Goal: Task Accomplishment & Management: Complete application form

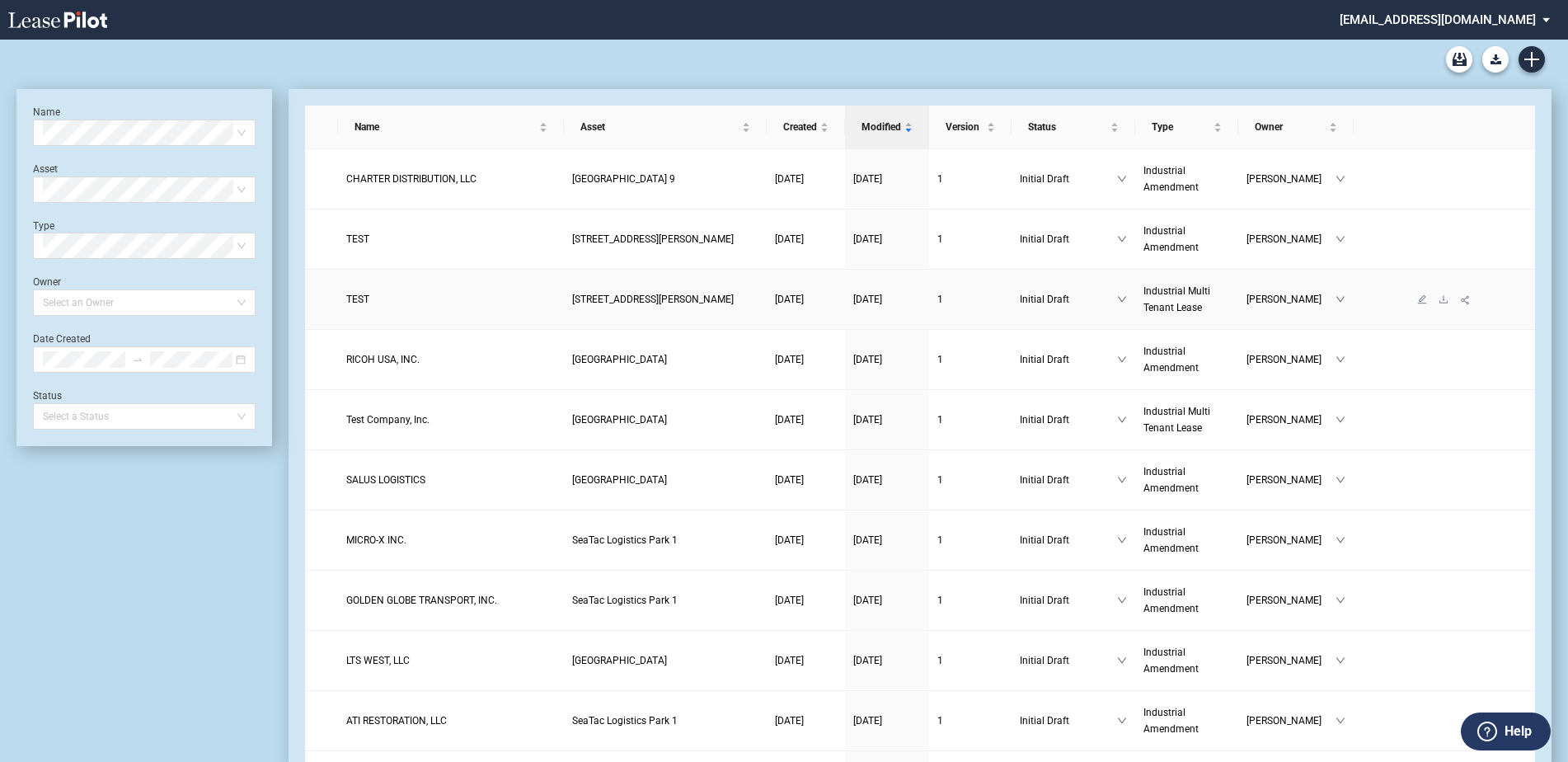
click at [374, 298] on link "TEST" at bounding box center [451, 299] width 209 height 17
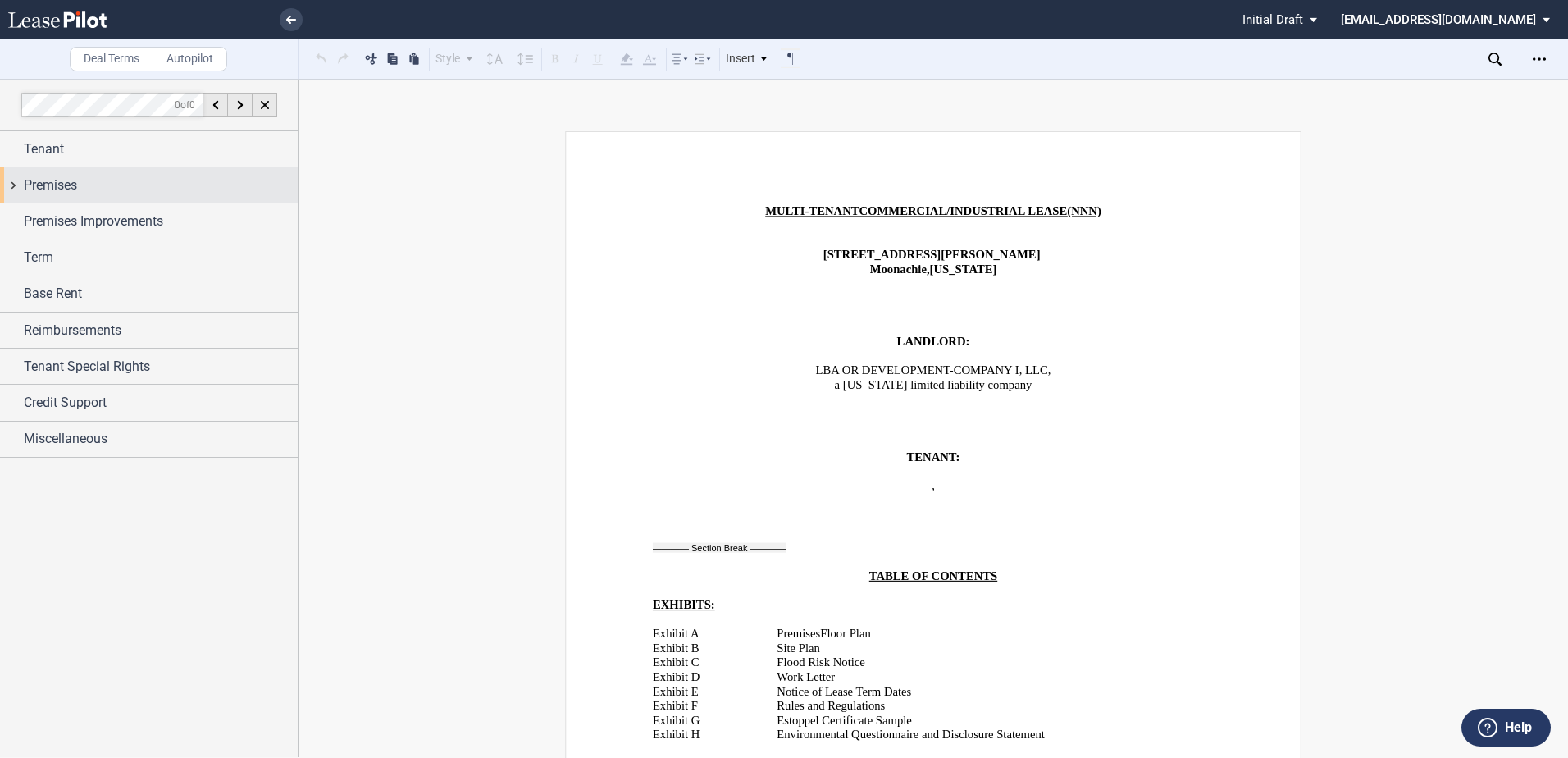
click at [985, 365] on span "LBA OR DEVELOPMENT-COMPANY I, LLC" at bounding box center [932, 370] width 232 height 14
click at [270, 19] on li at bounding box center [235, 19] width 134 height 40
click at [290, 18] on use at bounding box center [291, 19] width 10 height 8
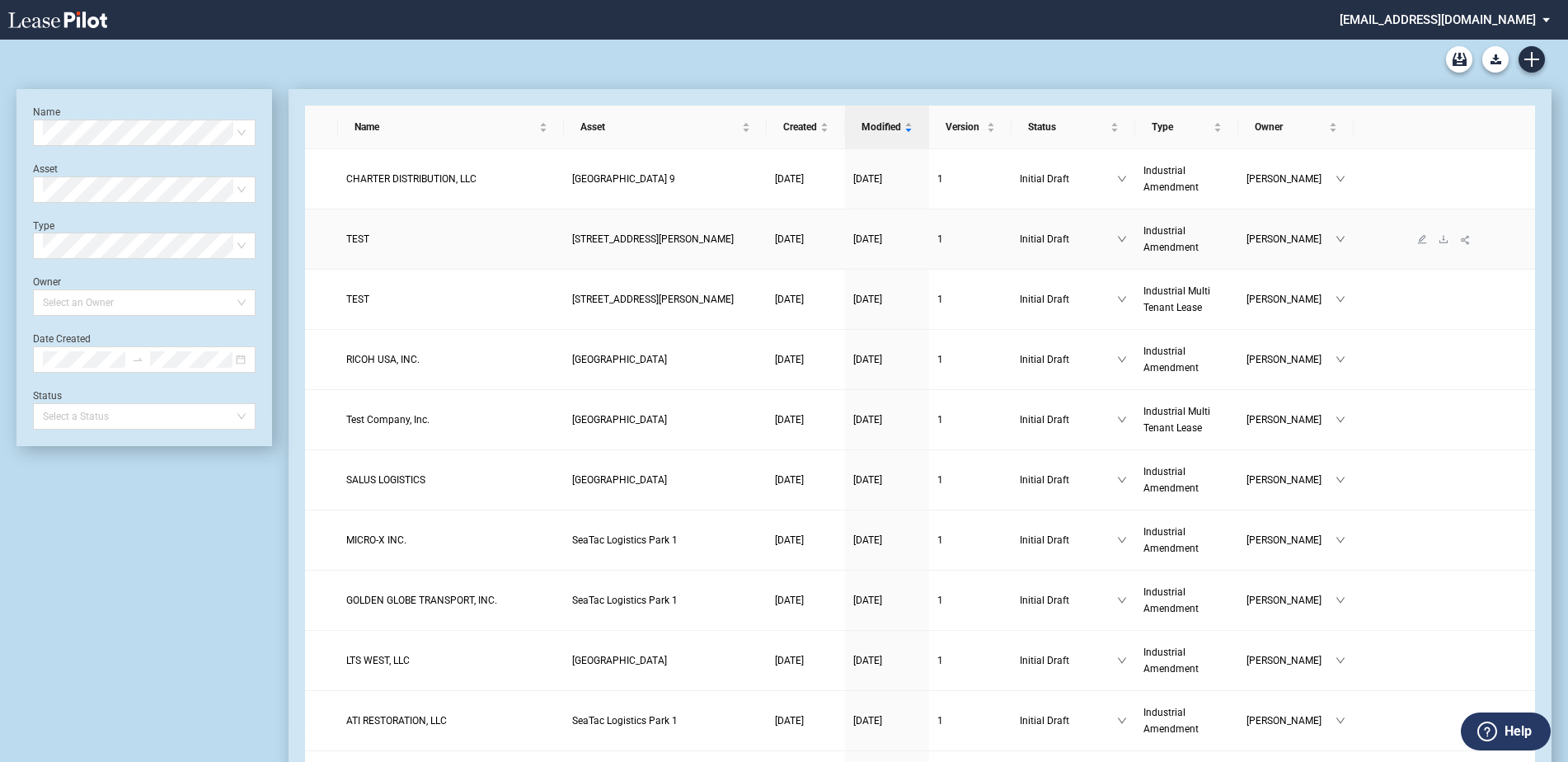
click at [406, 234] on link "TEST" at bounding box center [451, 238] width 209 height 17
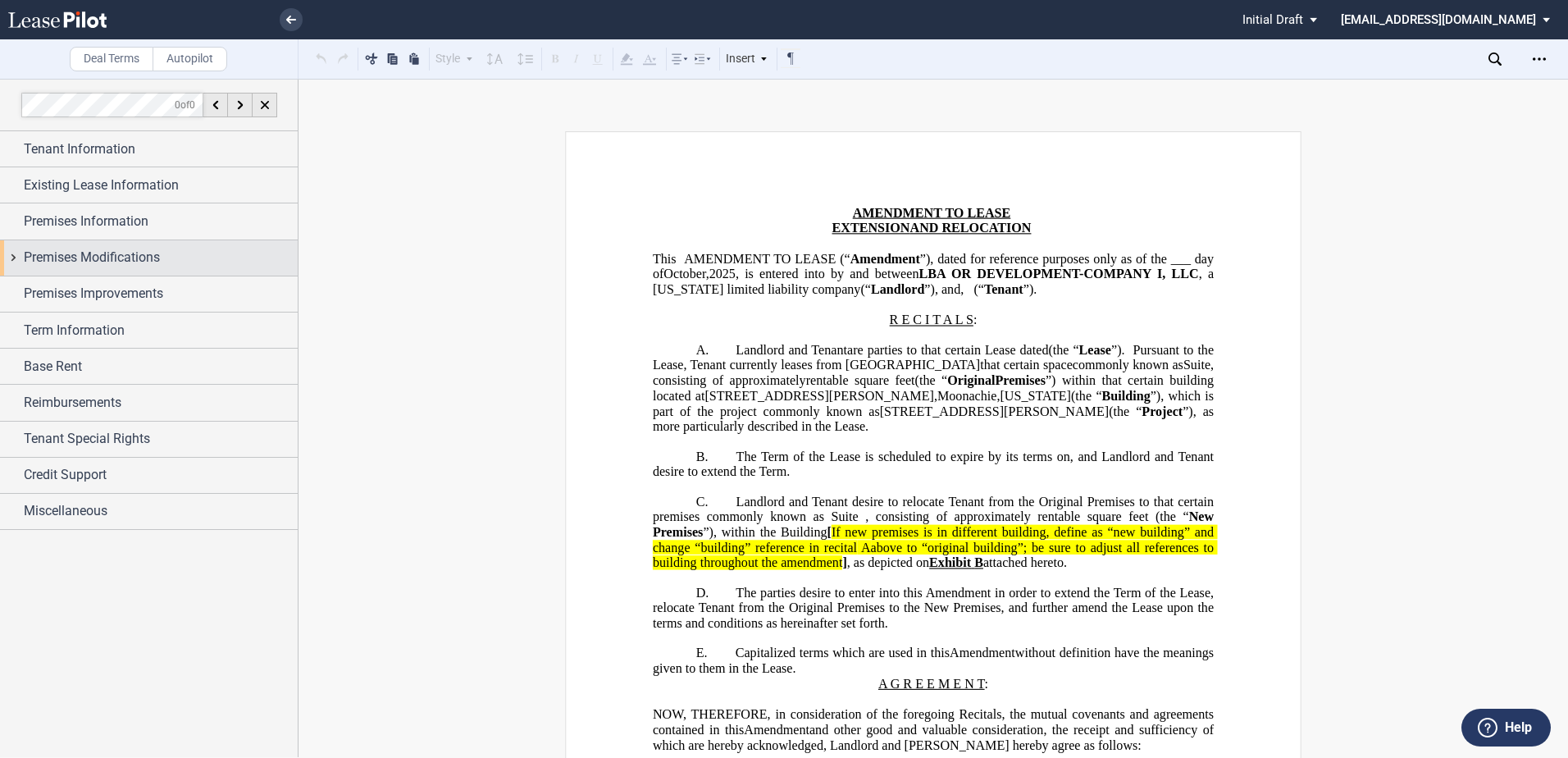
click at [115, 257] on span "Premises Modifications" at bounding box center [91, 258] width 136 height 19
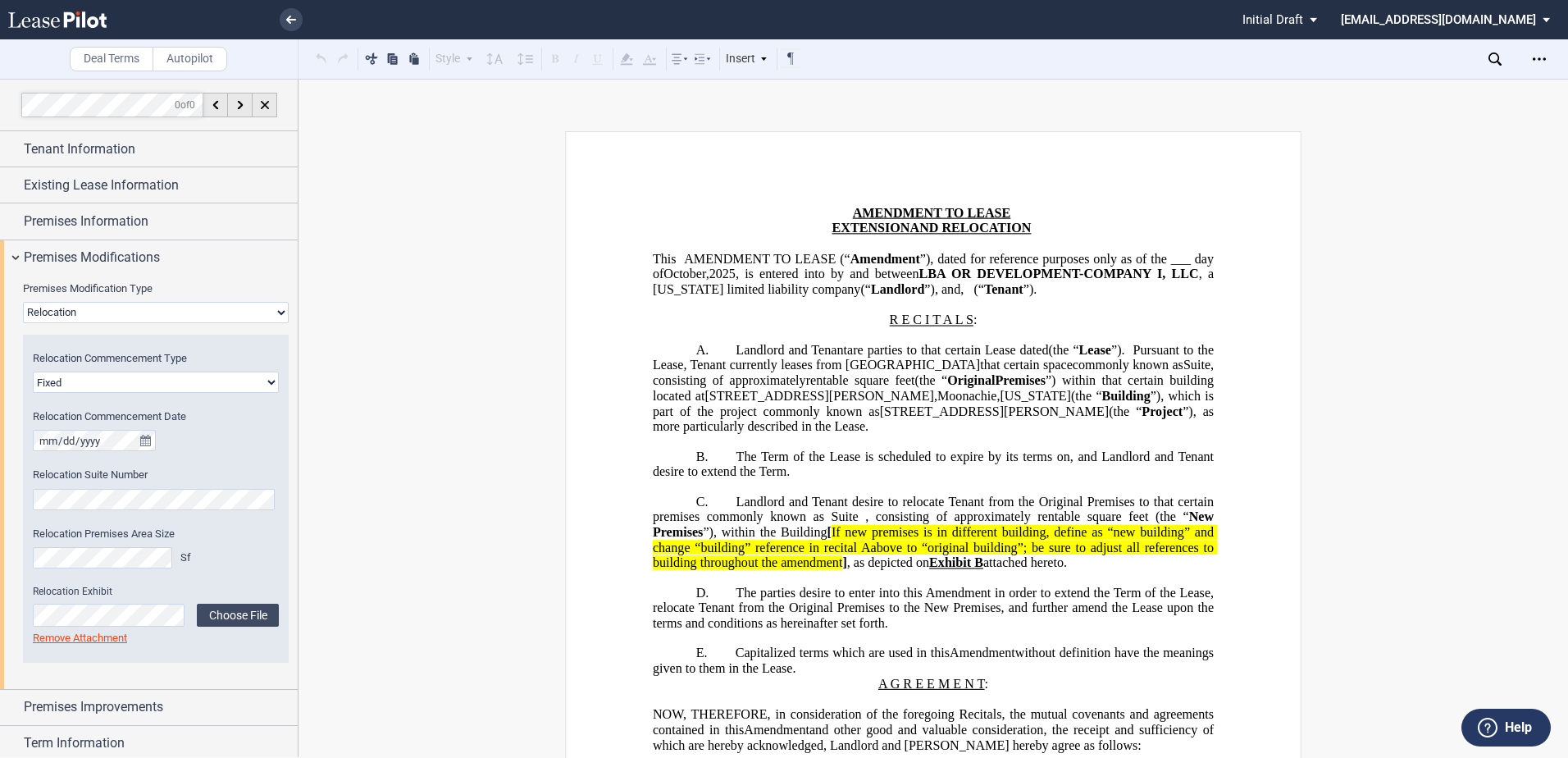
click at [97, 308] on select "None Expansion Relocation Reduction Termination" at bounding box center [156, 313] width 266 height 21
select select "expansion"
click at [23, 302] on select "None Expansion Relocation Reduction Termination" at bounding box center [156, 313] width 266 height 21
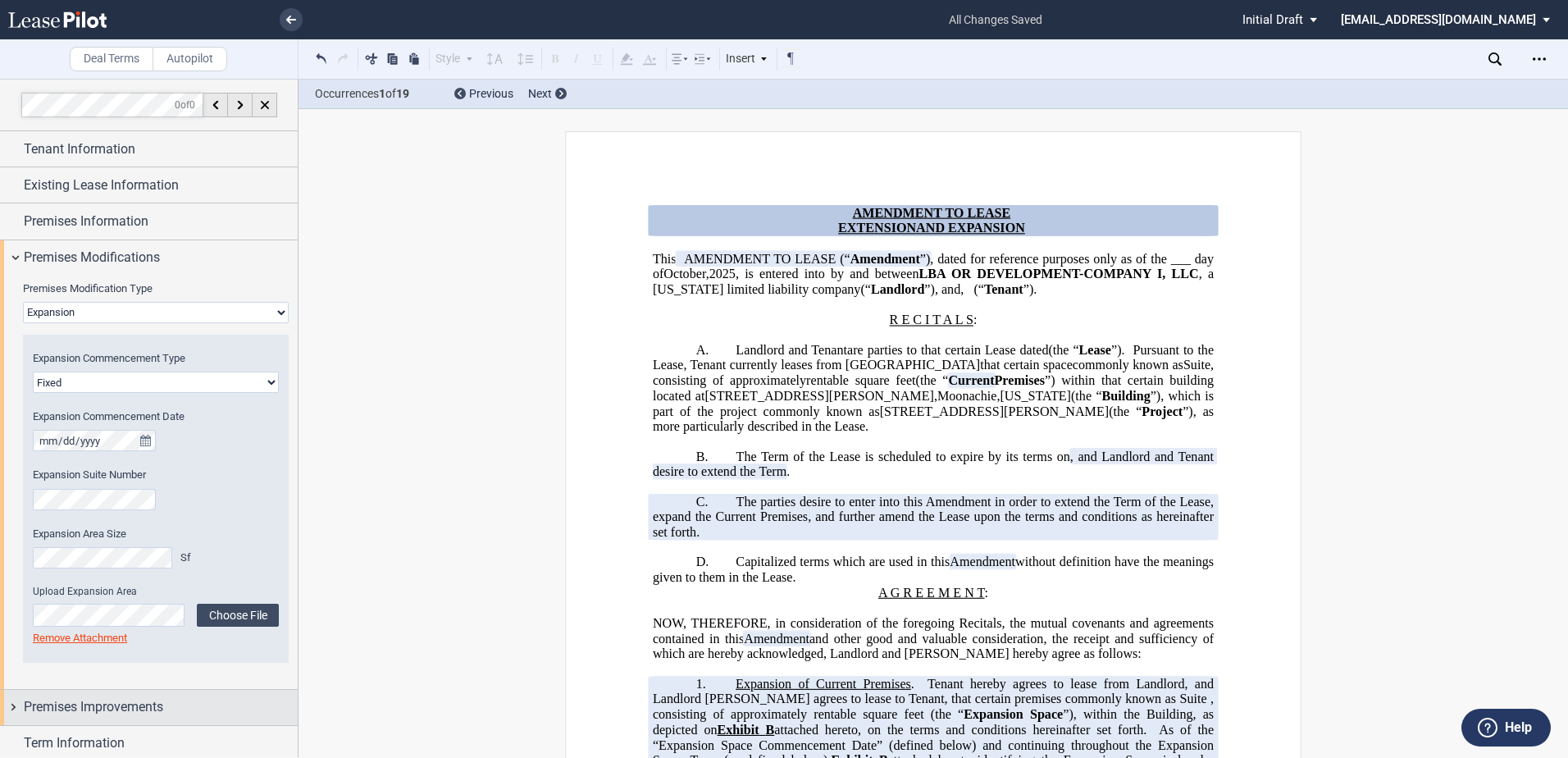
click at [67, 707] on span "Premises Improvements" at bounding box center [93, 707] width 140 height 19
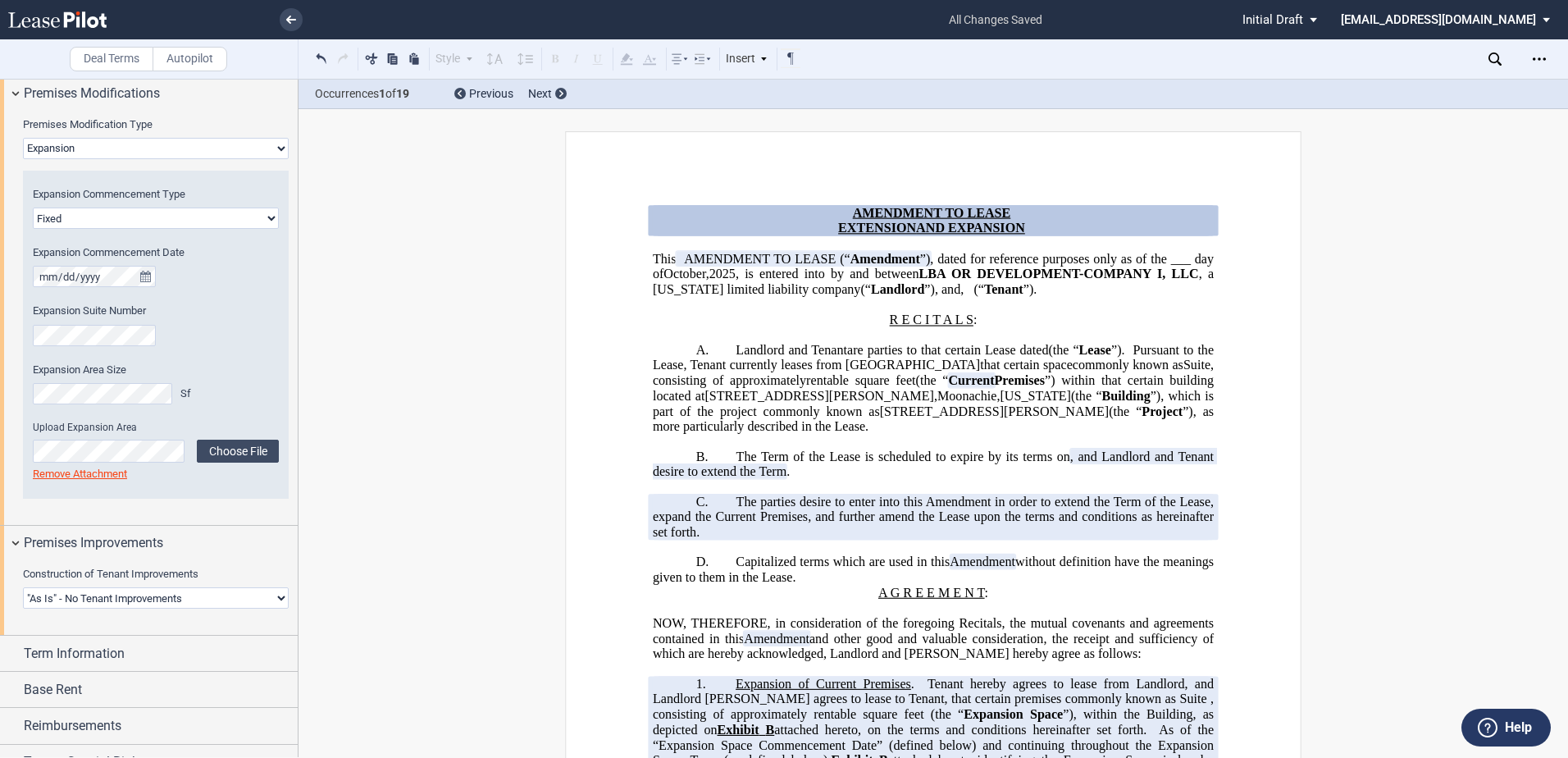
click at [154, 601] on select "Landlord Constructs Tenant Improvements Tenant Constructs Tenant Improvements "…" at bounding box center [156, 599] width 266 height 21
select select "tenant"
click at [23, 588] on select "Landlord Constructs Tenant Improvements Tenant Constructs Tenant Improvements "…" at bounding box center [156, 599] width 266 height 21
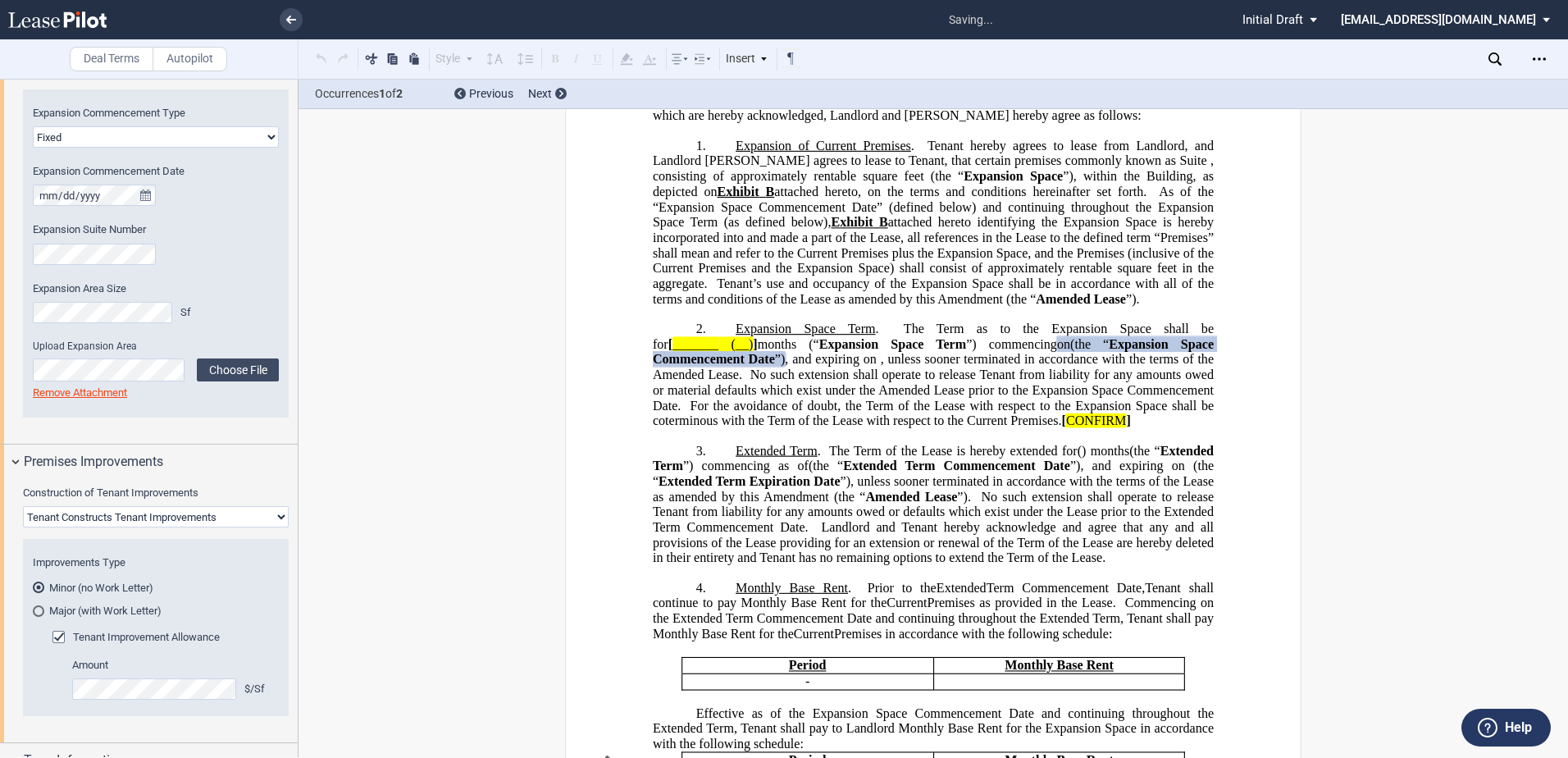
scroll to position [246, 0]
click at [113, 607] on md-radio-button "Major (with Work Letter)" at bounding box center [155, 609] width 246 height 15
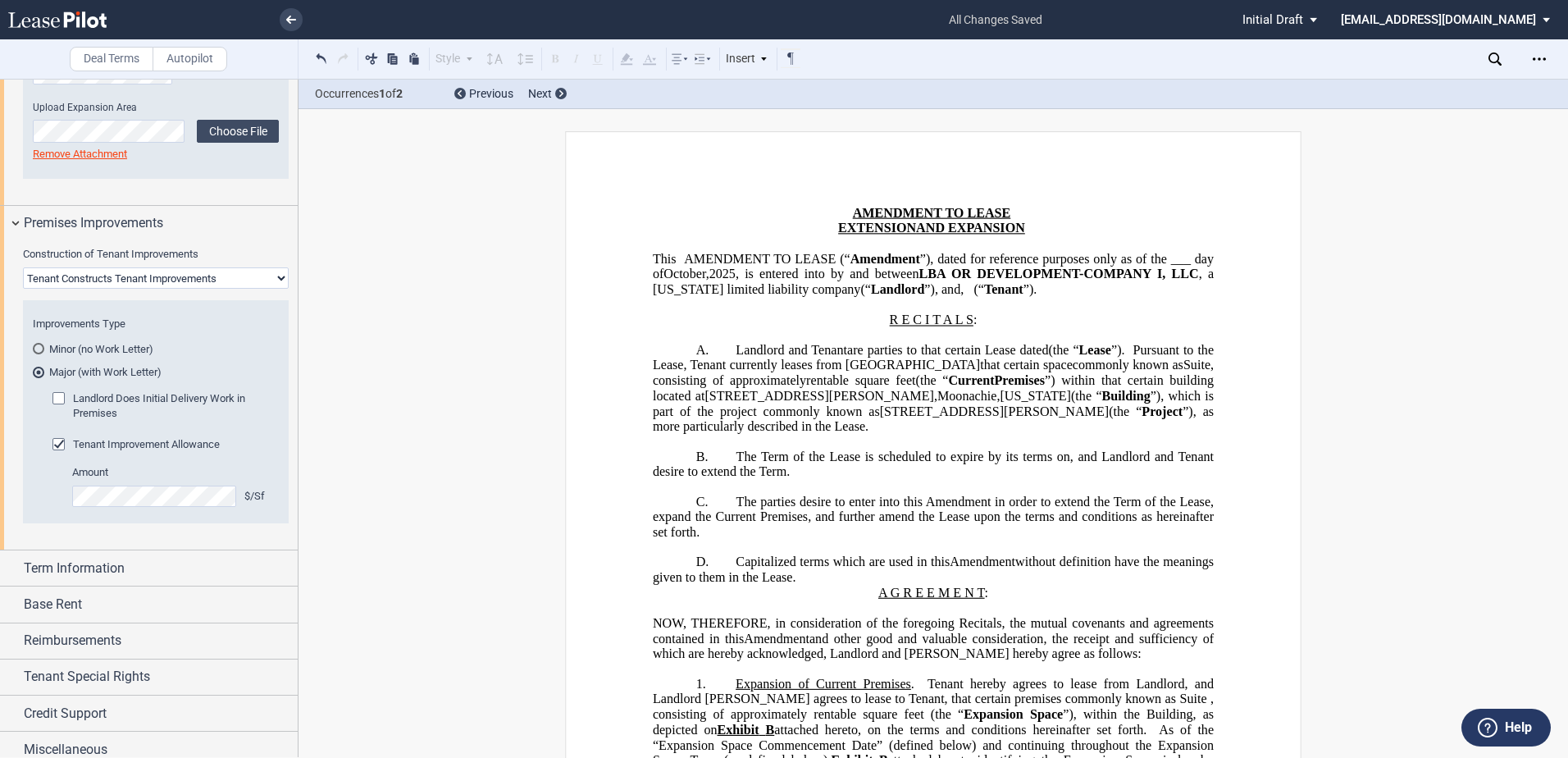
scroll to position [495, 0]
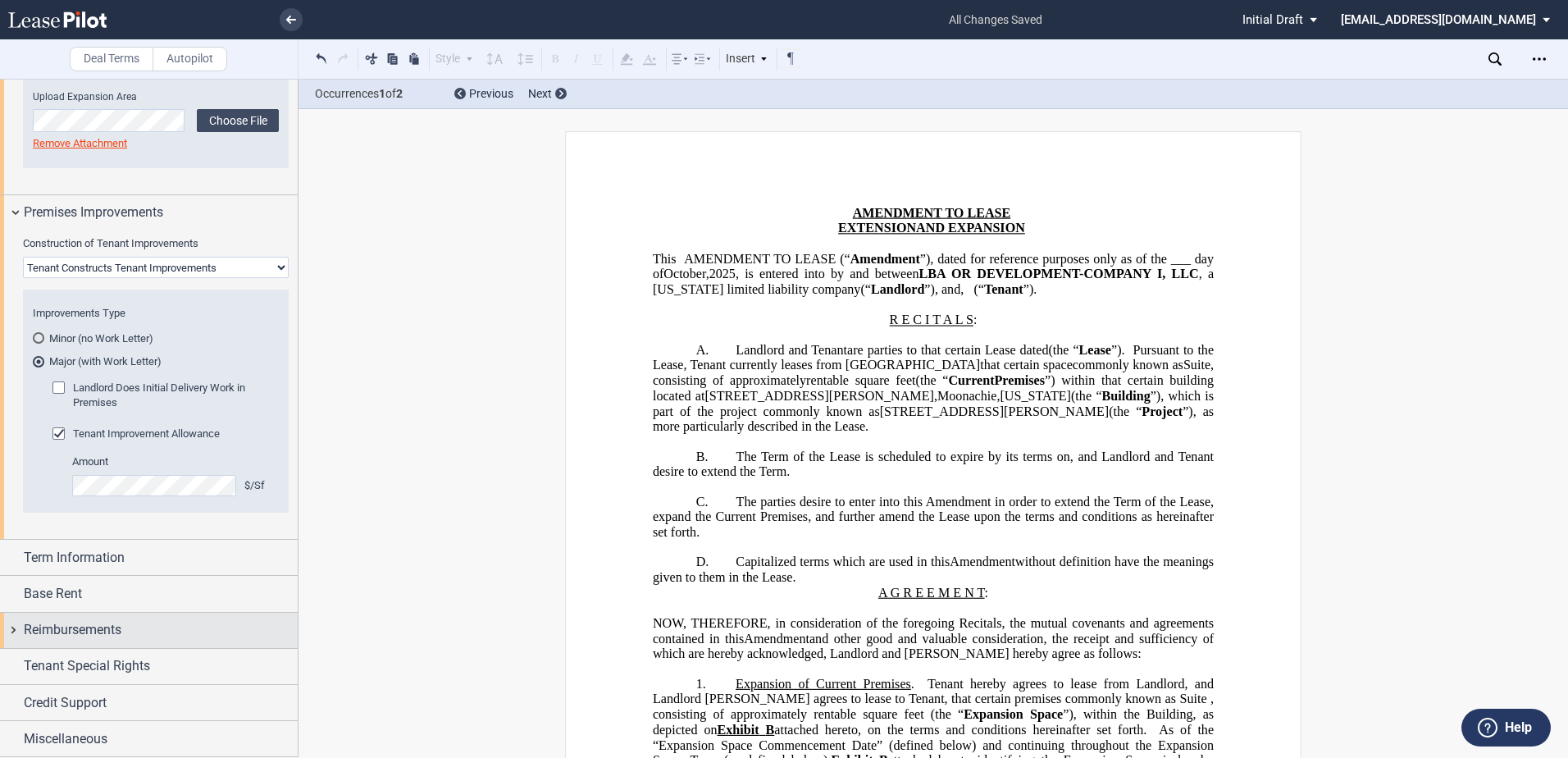
click at [129, 637] on div "Reimbursements" at bounding box center [160, 630] width 274 height 19
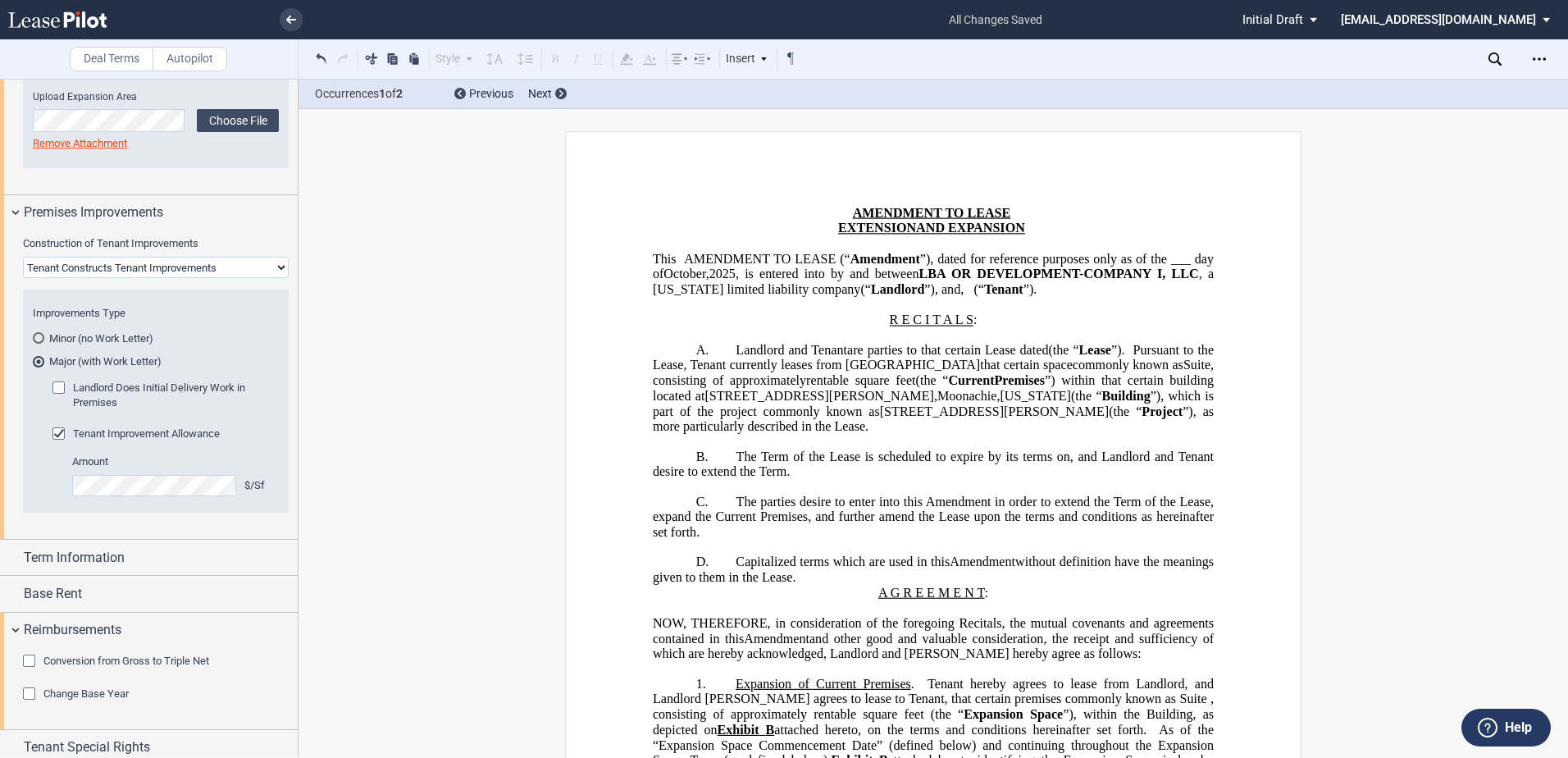
scroll to position [576, 0]
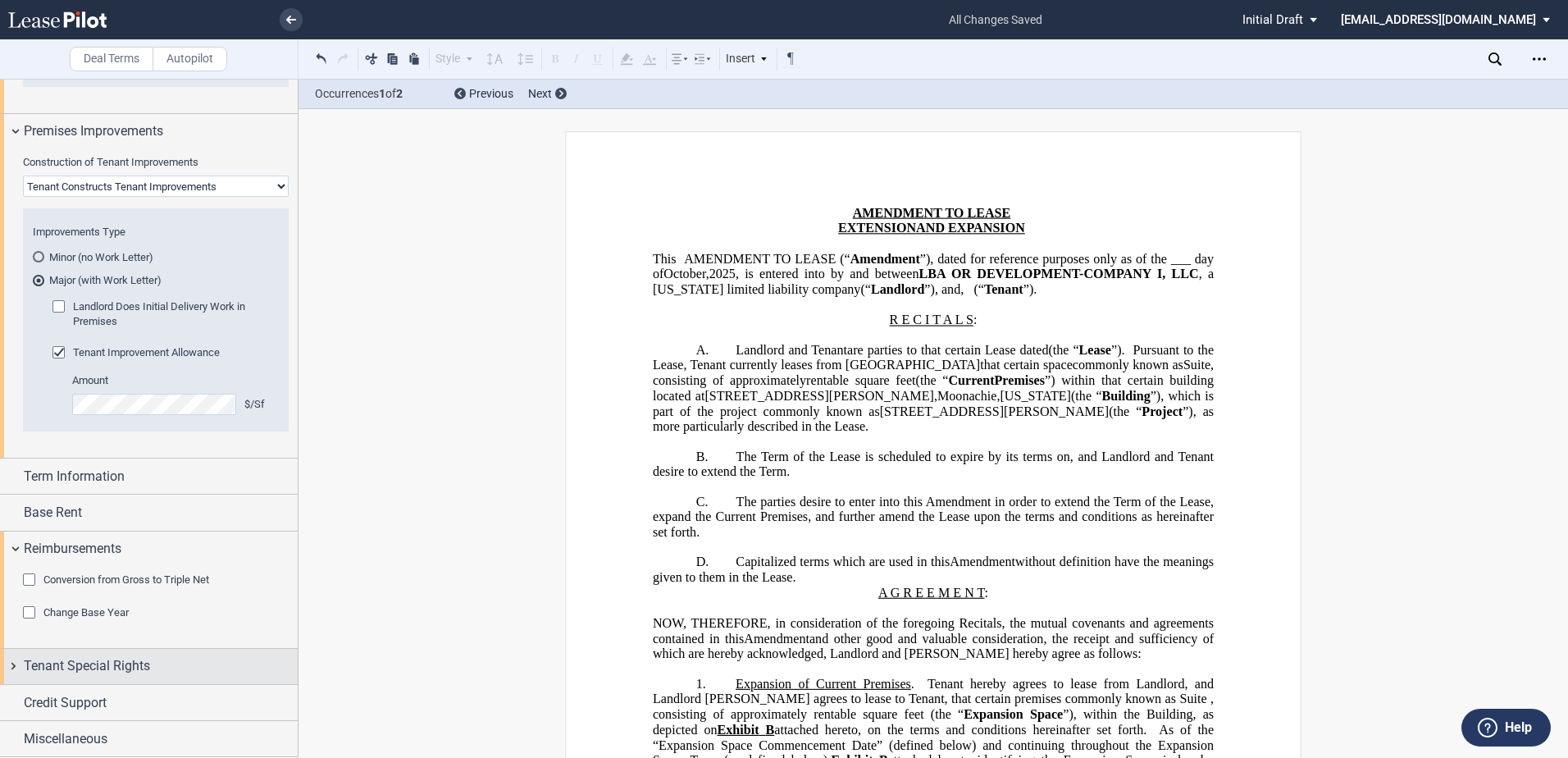
click at [115, 667] on span "Tenant Special Rights" at bounding box center [86, 667] width 126 height 19
click at [97, 741] on span "Credit Support" at bounding box center [64, 751] width 83 height 19
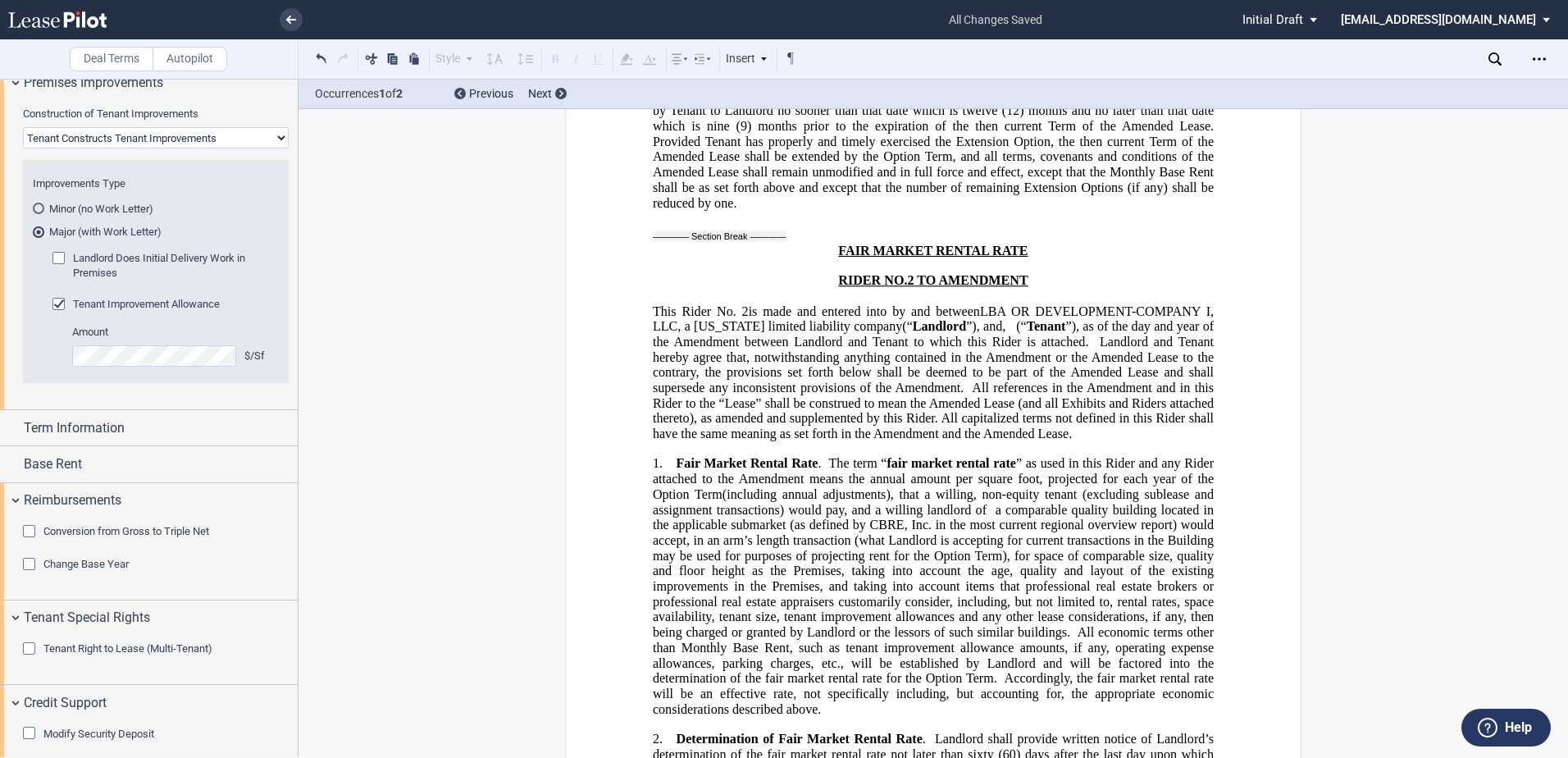
scroll to position [11488, 0]
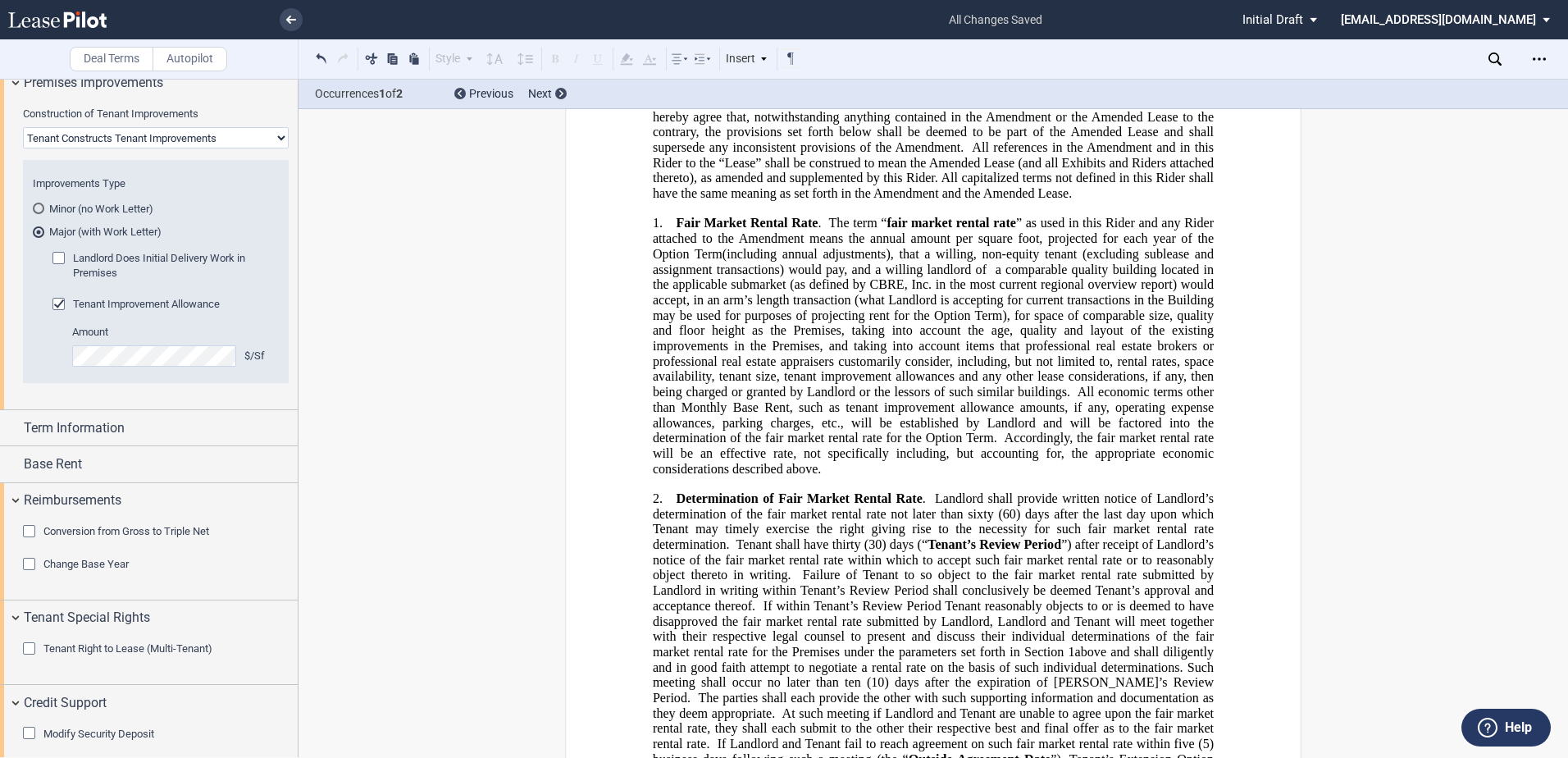
click at [1038, 308] on span "), for space of comparable size, quality and floor height as the Premises, taki…" at bounding box center [935, 354] width 564 height 91
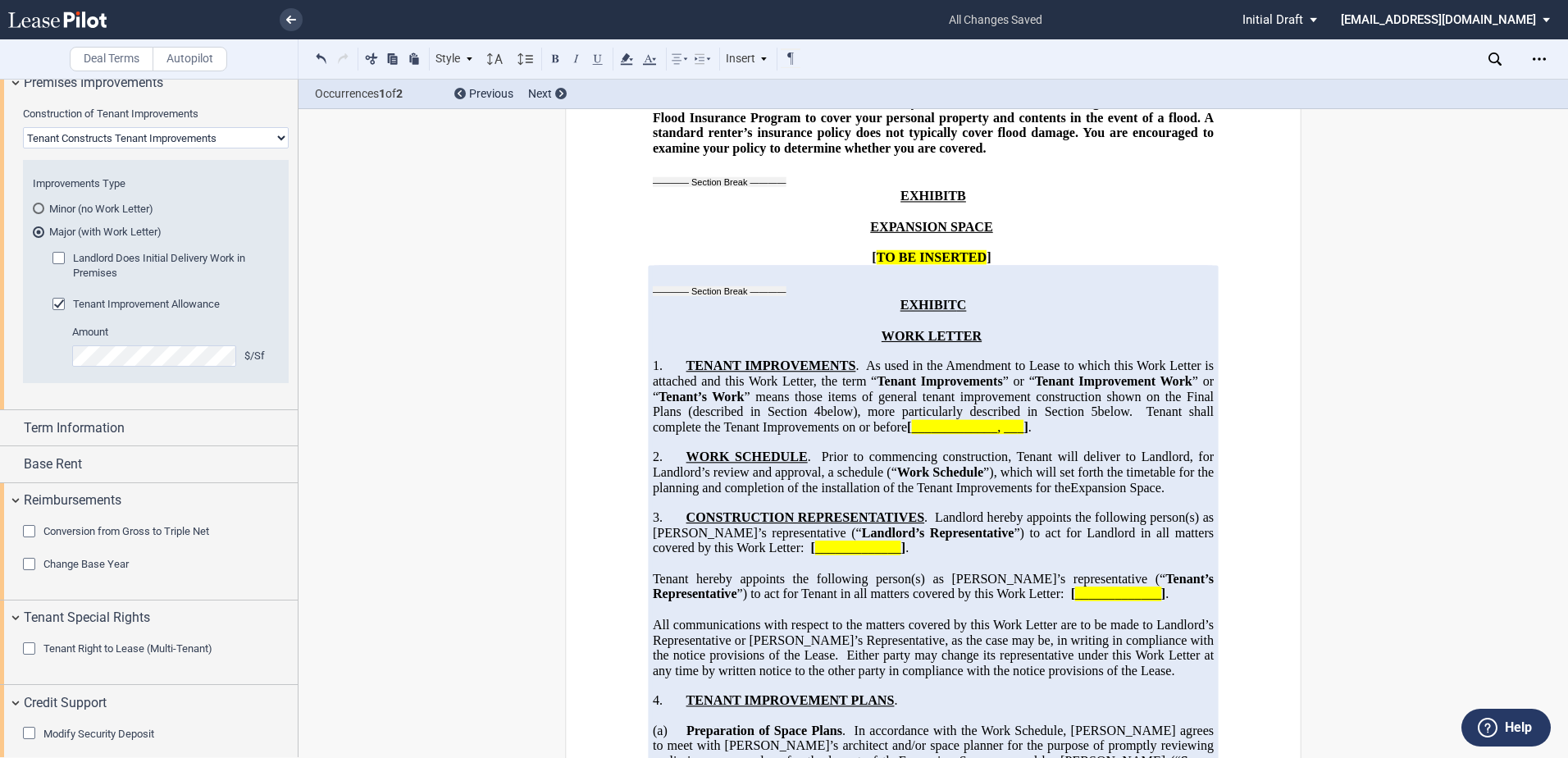
scroll to position [4103, 0]
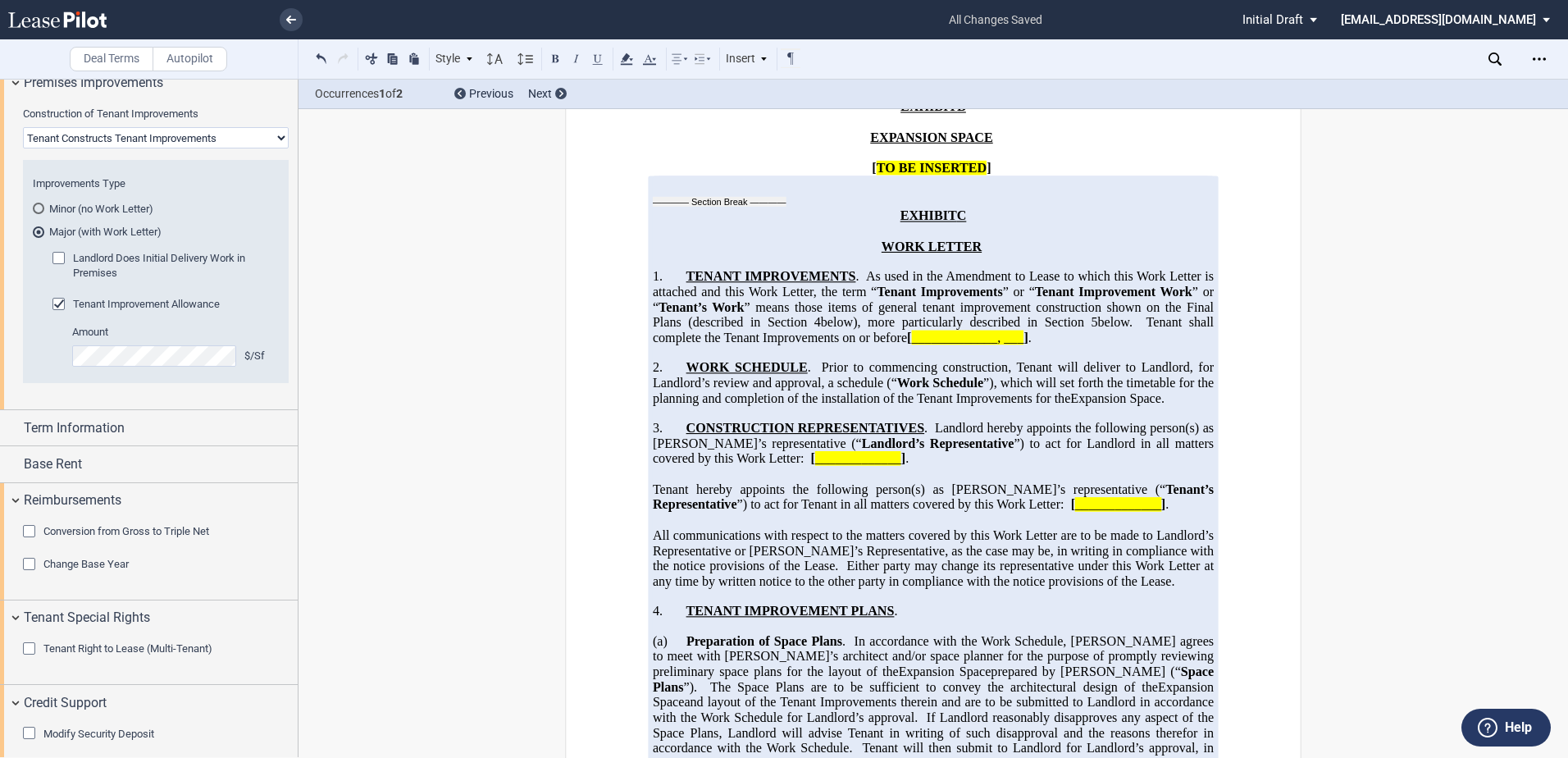
click at [956, 391] on span "Work Schedule" at bounding box center [940, 383] width 86 height 15
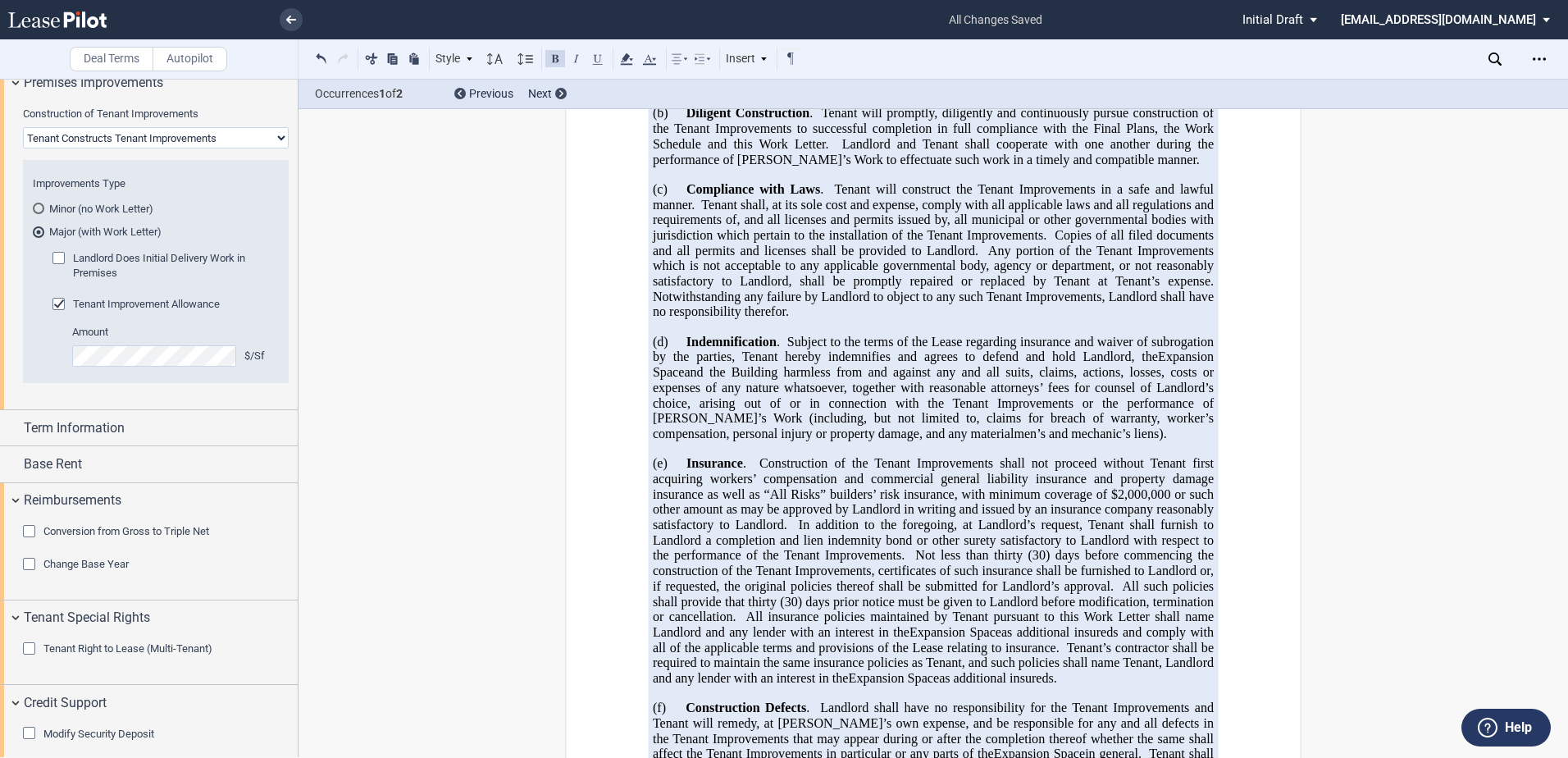
scroll to position [8452, 0]
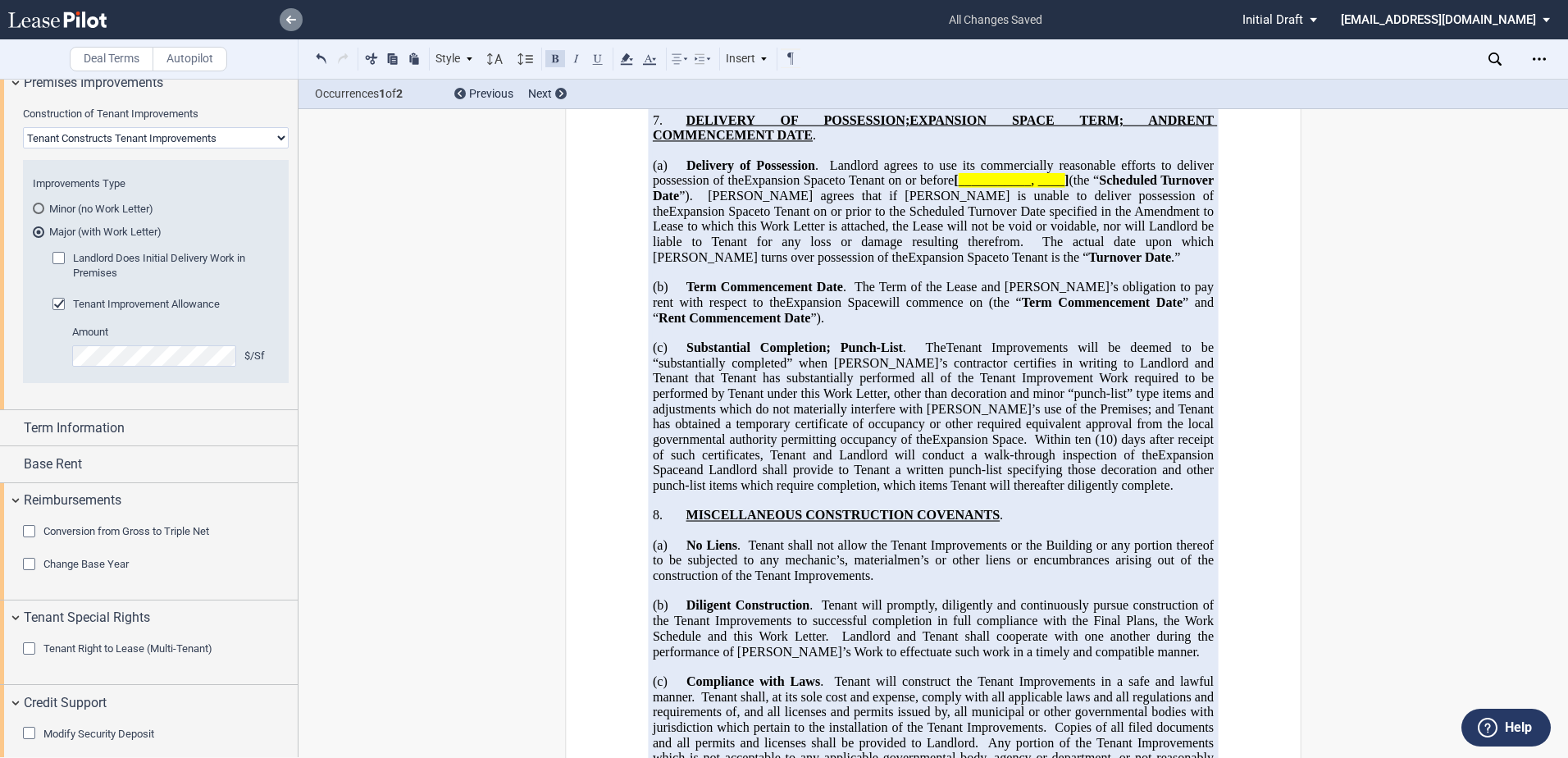
click at [292, 27] on link at bounding box center [291, 19] width 23 height 23
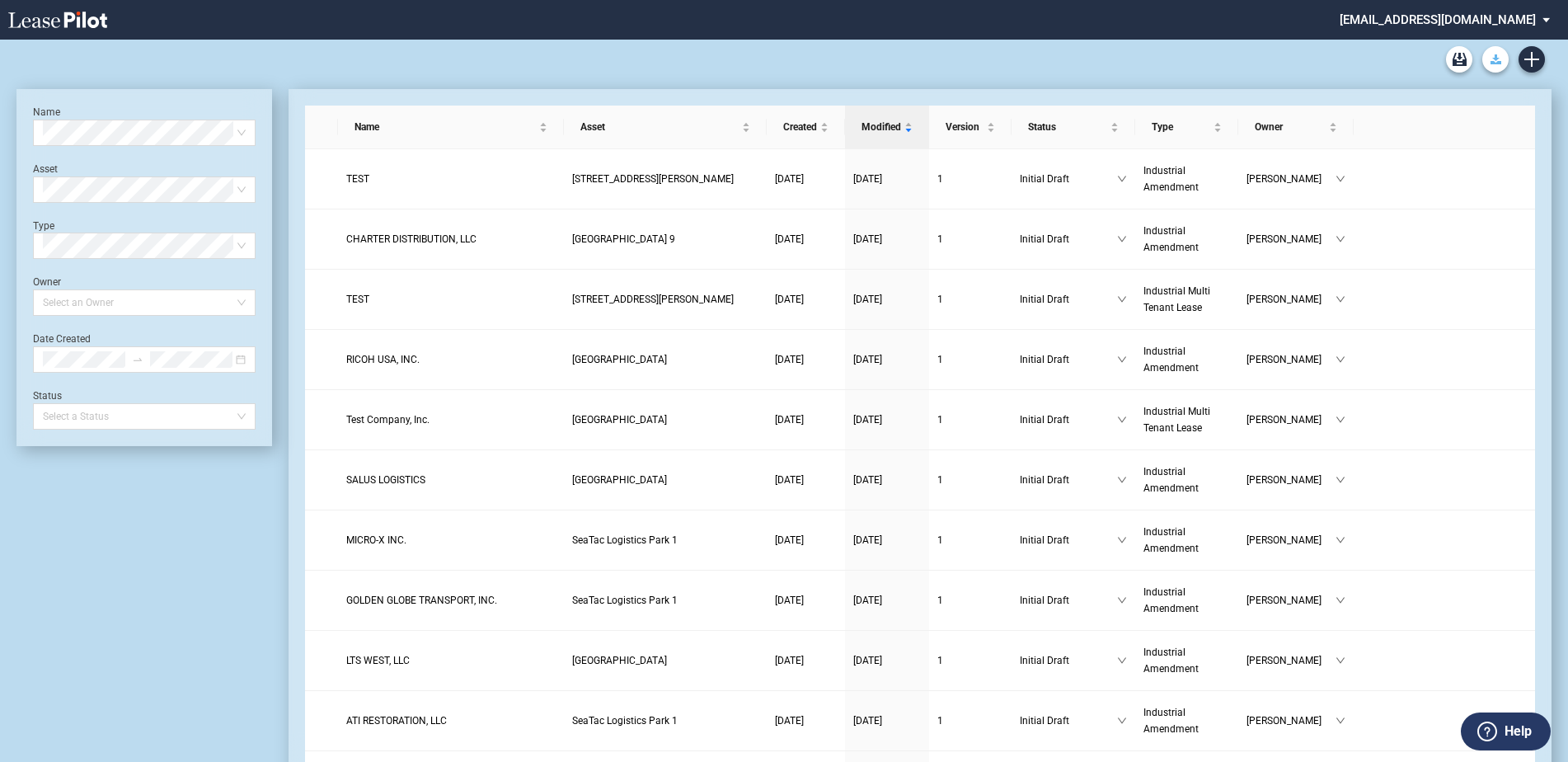
click at [1491, 55] on icon "Download Blank Form" at bounding box center [1496, 60] width 11 height 10
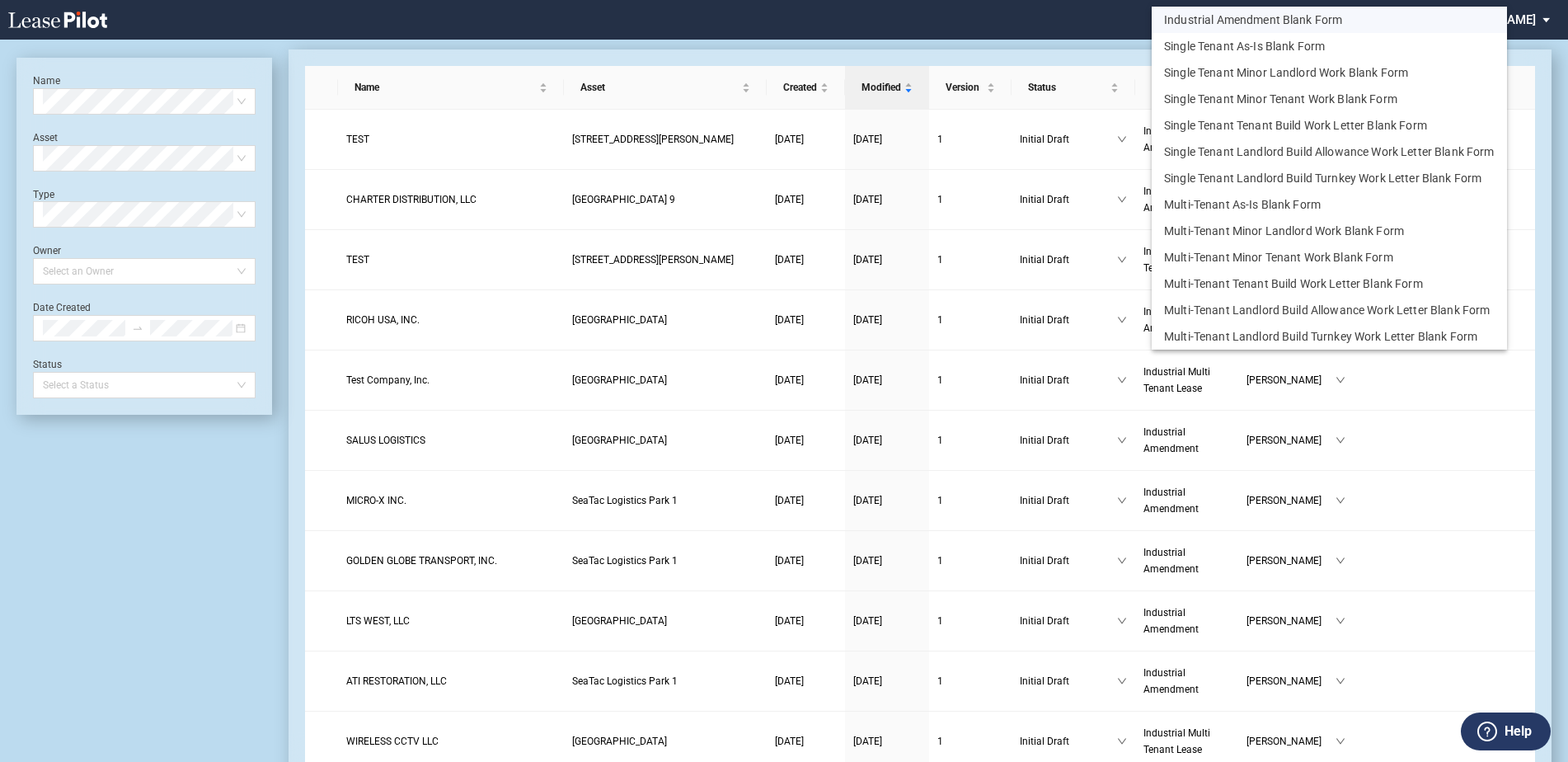
click at [1261, 14] on button "Industrial Amendment Blank Form" at bounding box center [1330, 20] width 355 height 26
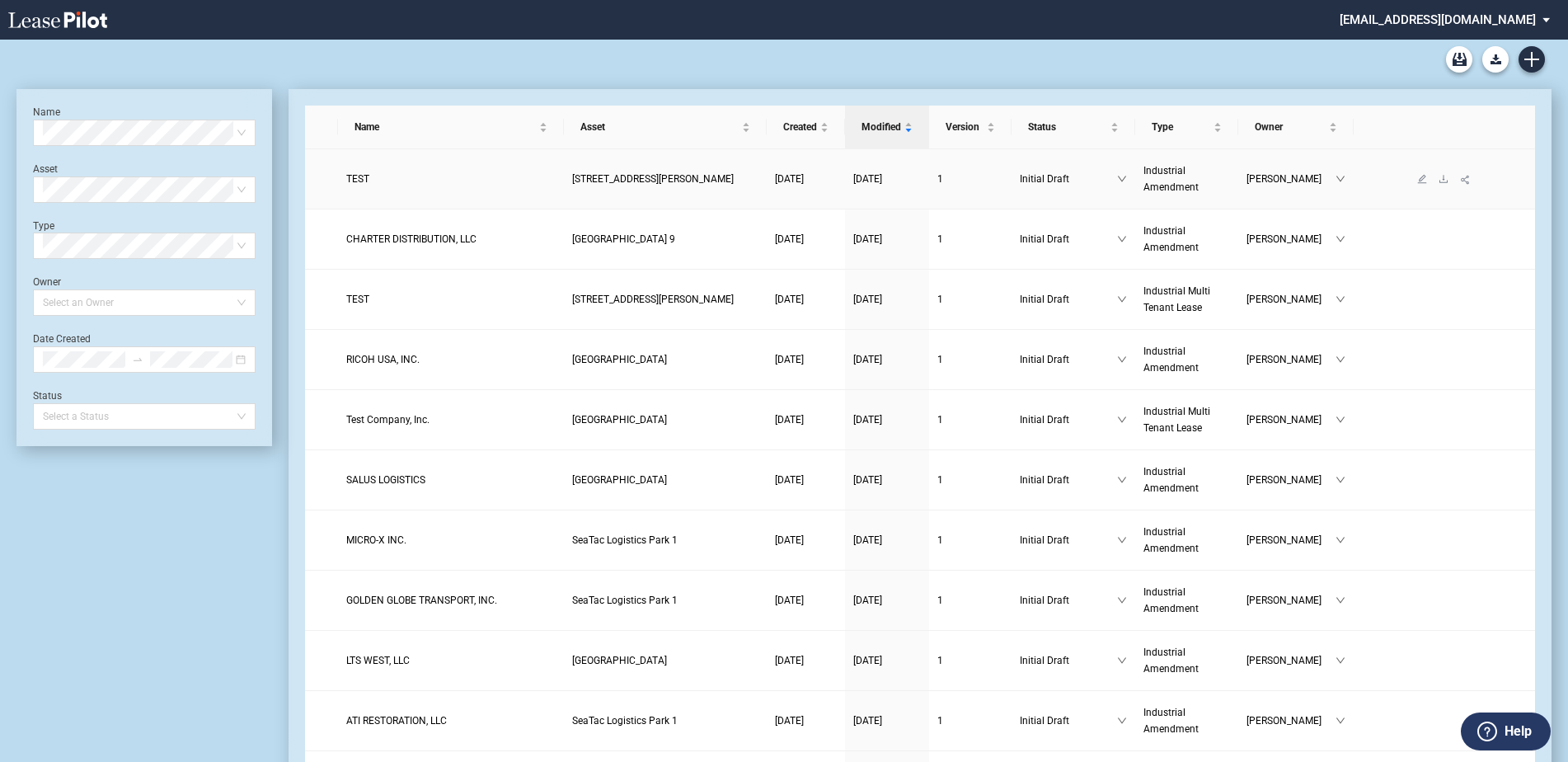
click at [411, 184] on link "TEST" at bounding box center [451, 179] width 209 height 17
click at [1526, 64] on icon "Create new document" at bounding box center [1531, 59] width 15 height 15
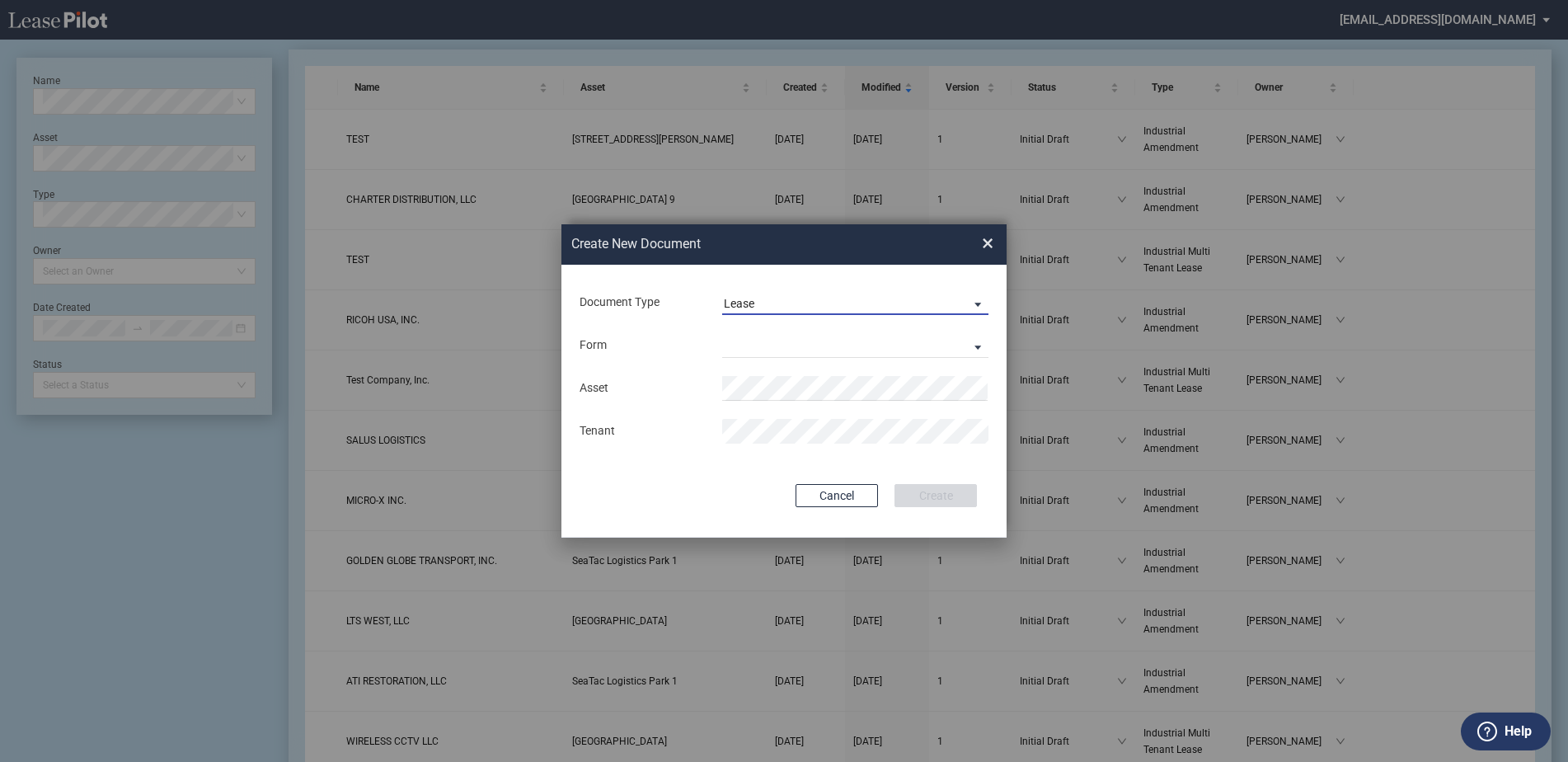
click at [741, 300] on div "Lease" at bounding box center [738, 304] width 30 height 14
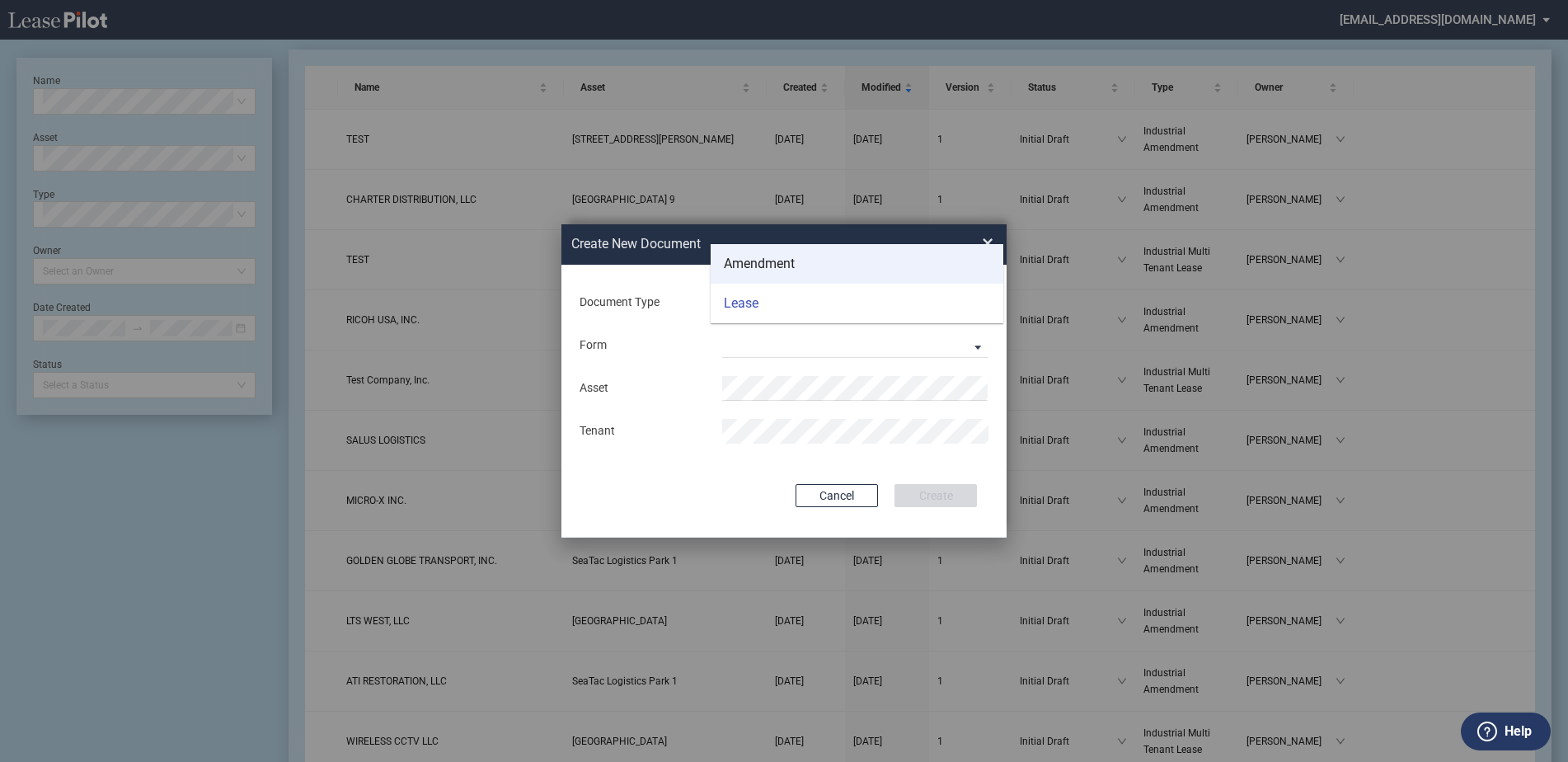
click at [765, 271] on div "Amendment" at bounding box center [759, 264] width 71 height 19
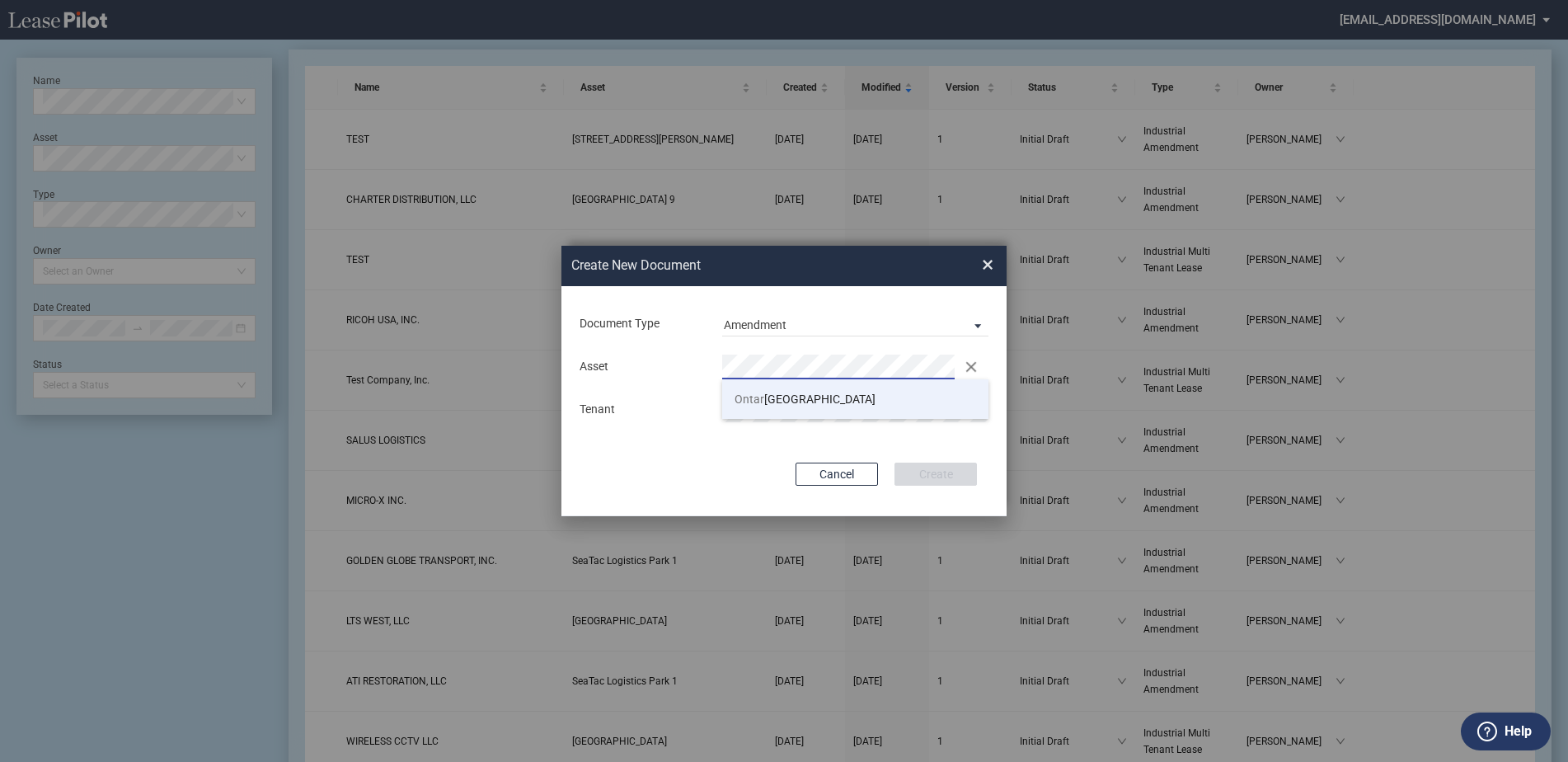
click at [772, 406] on li "Ontar io Pacific Business Center" at bounding box center [855, 399] width 267 height 40
click at [911, 474] on button "Create" at bounding box center [935, 475] width 82 height 23
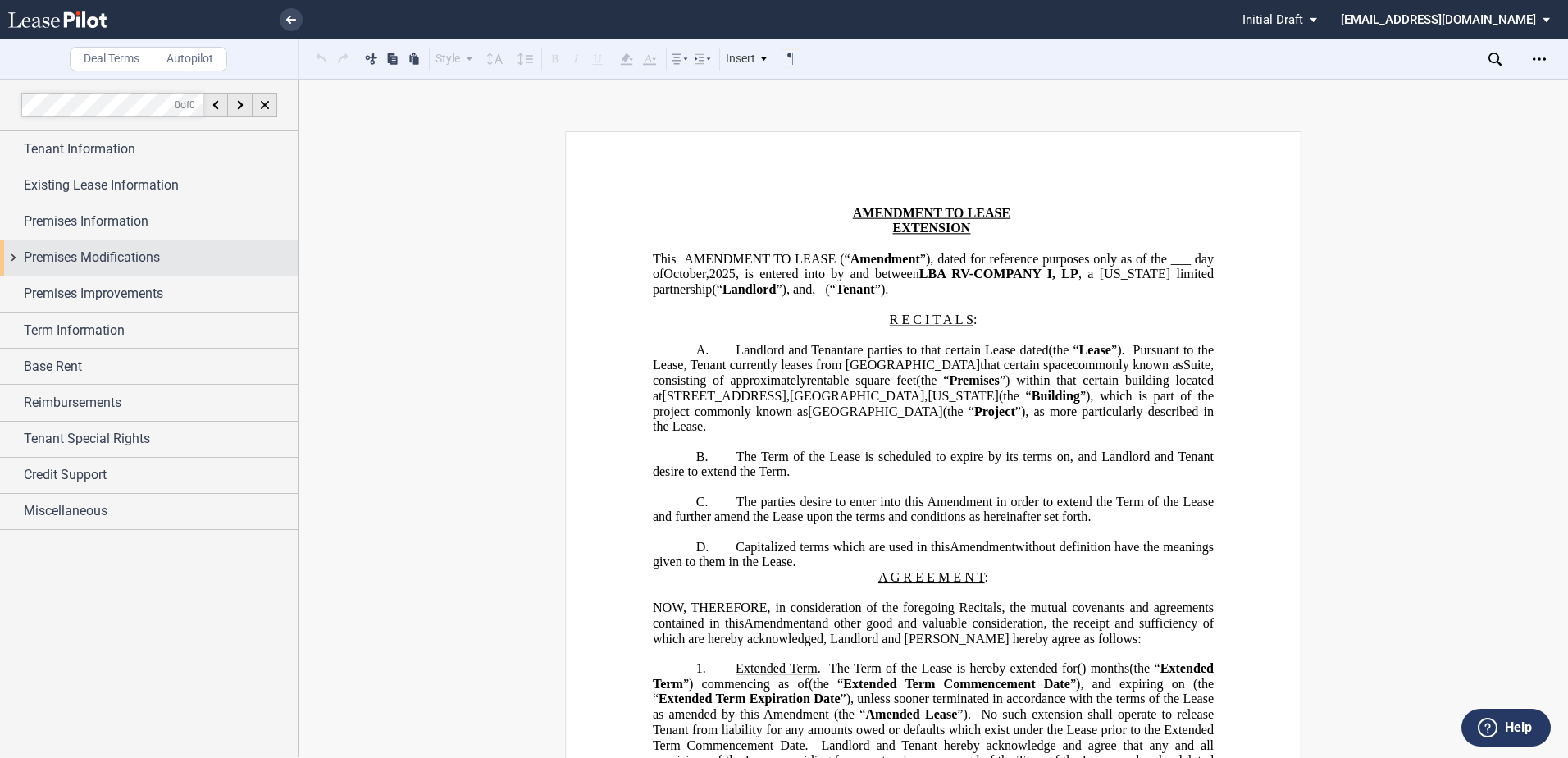
click at [129, 267] on span "Premises Modifications" at bounding box center [91, 258] width 136 height 19
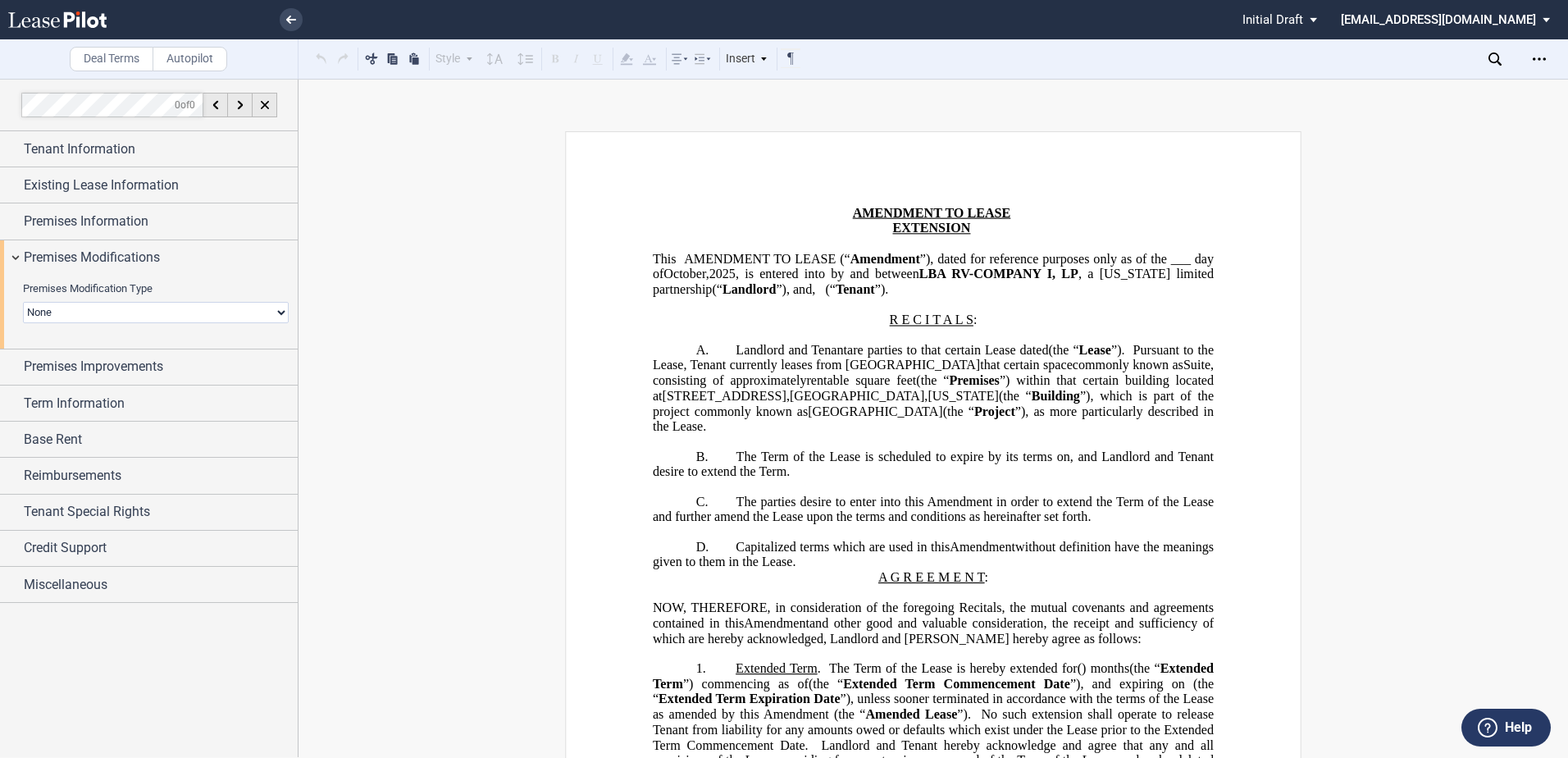
click at [94, 305] on select "None Expansion Relocation Reduction Termination" at bounding box center [156, 313] width 266 height 21
select select "expansion"
click at [23, 302] on select "None Expansion Relocation Reduction Termination" at bounding box center [156, 313] width 266 height 21
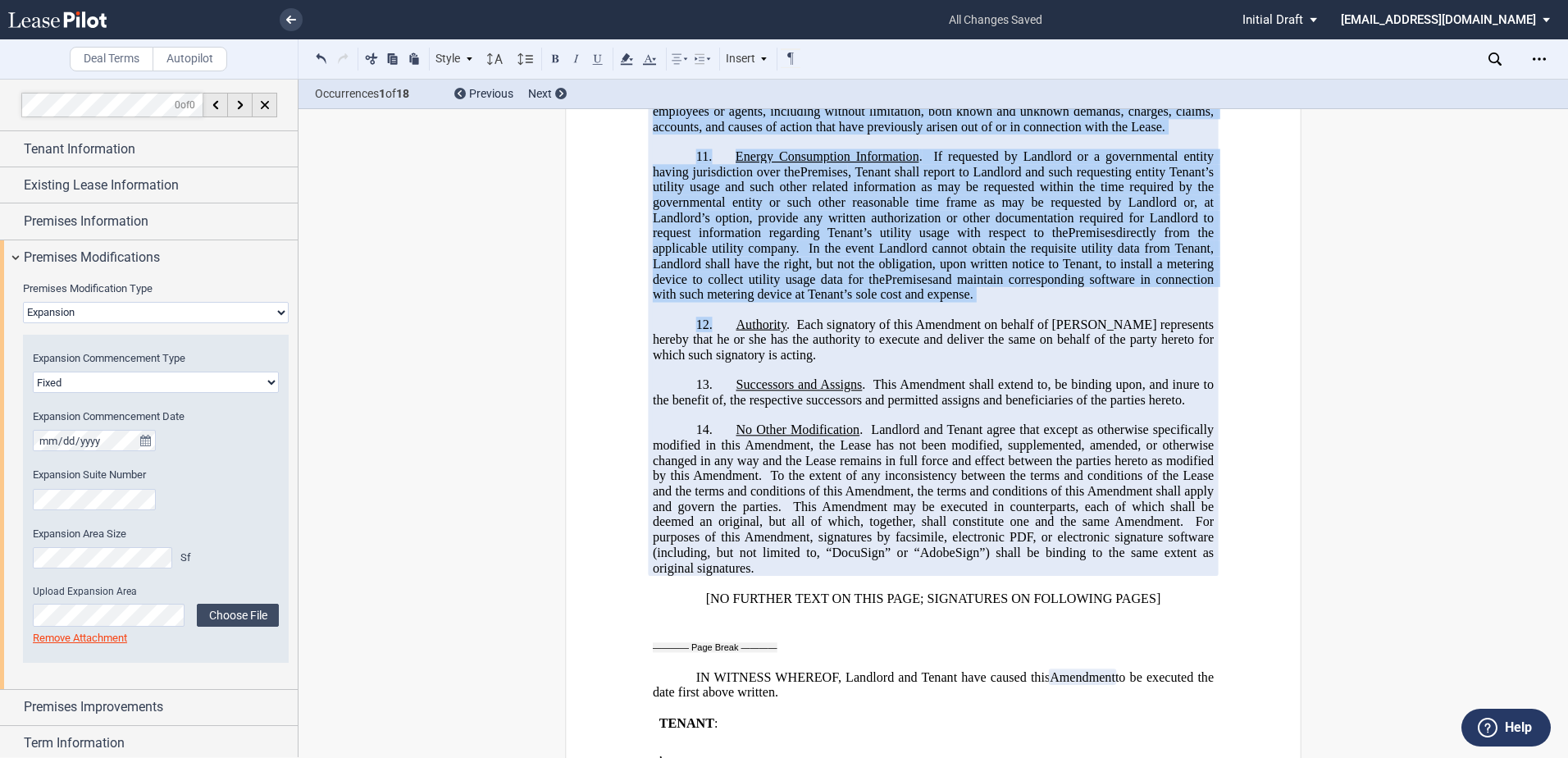
scroll to position [2544, 0]
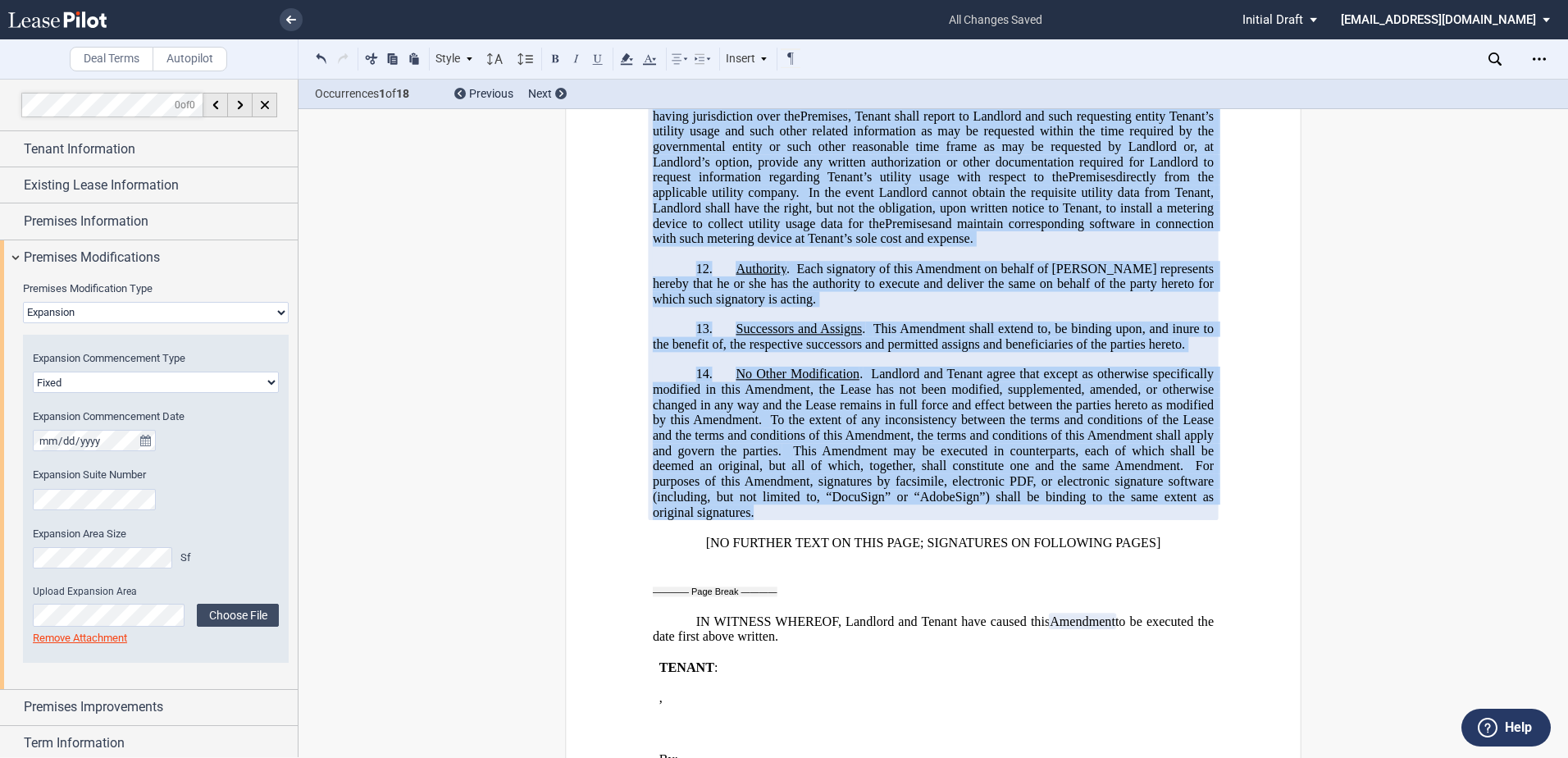
drag, startPoint x: 788, startPoint y: 245, endPoint x: 887, endPoint y: 528, distance: 299.8
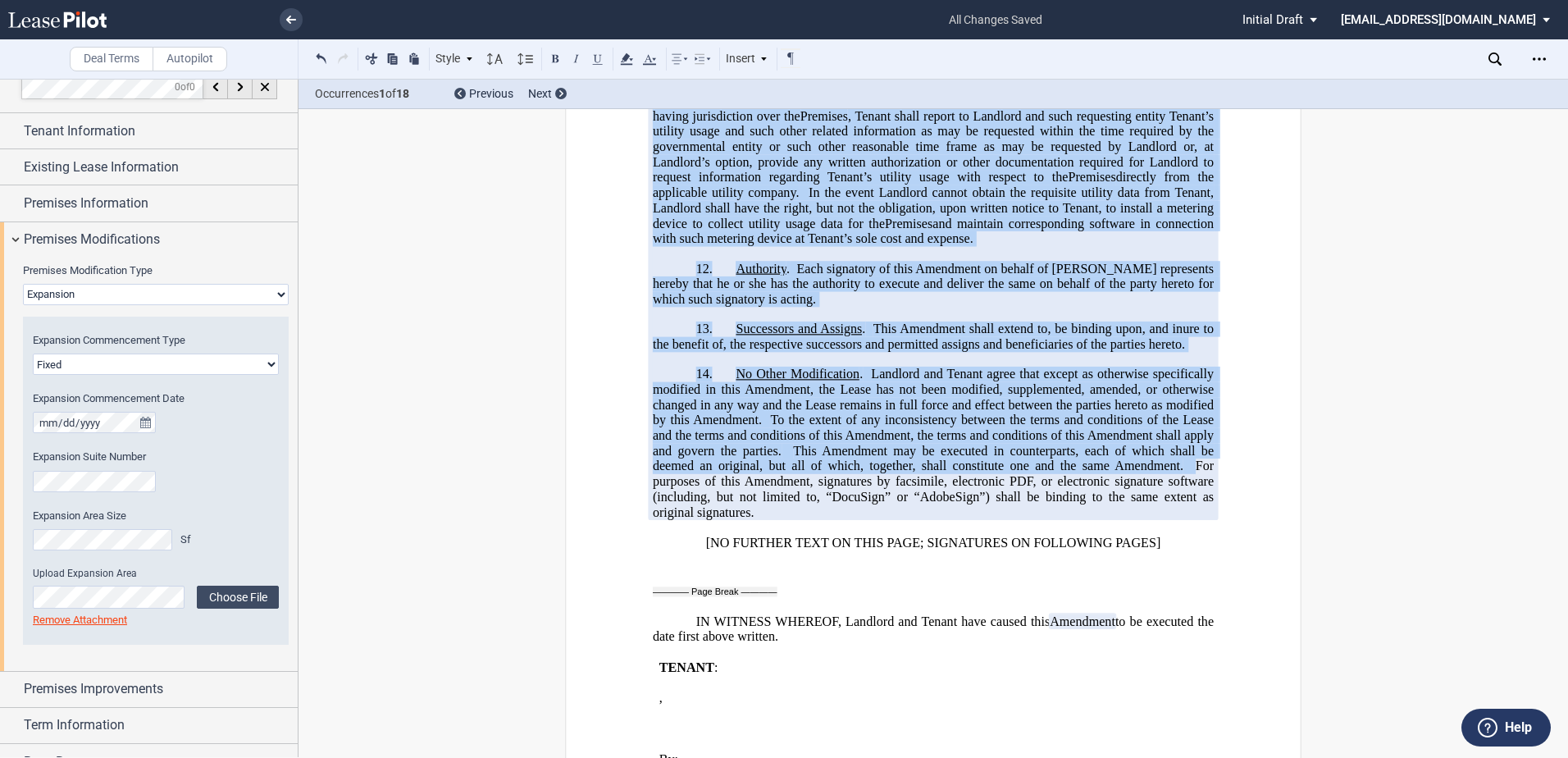
scroll to position [0, 0]
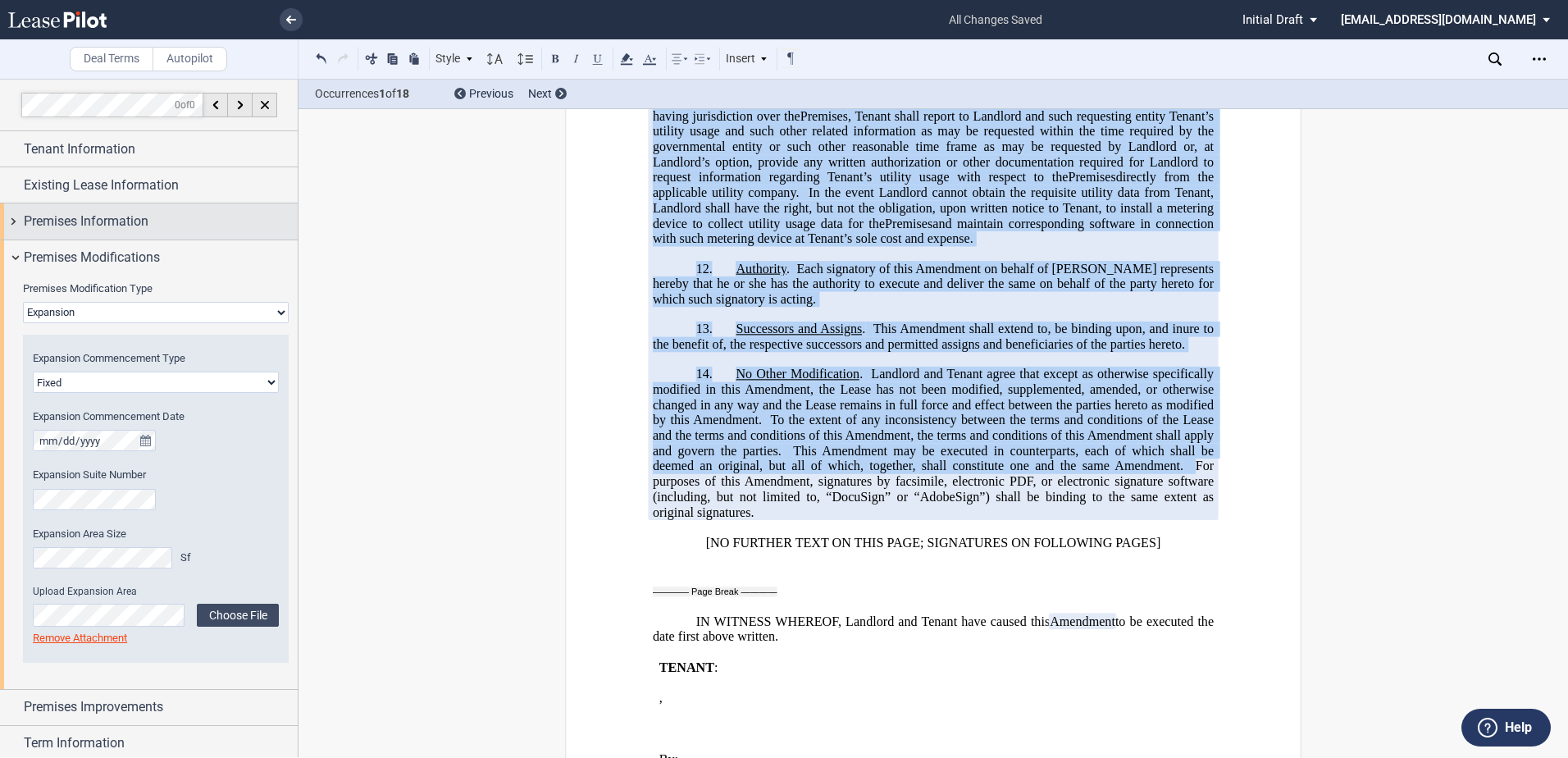
click at [131, 212] on span "Premises Information" at bounding box center [85, 222] width 124 height 19
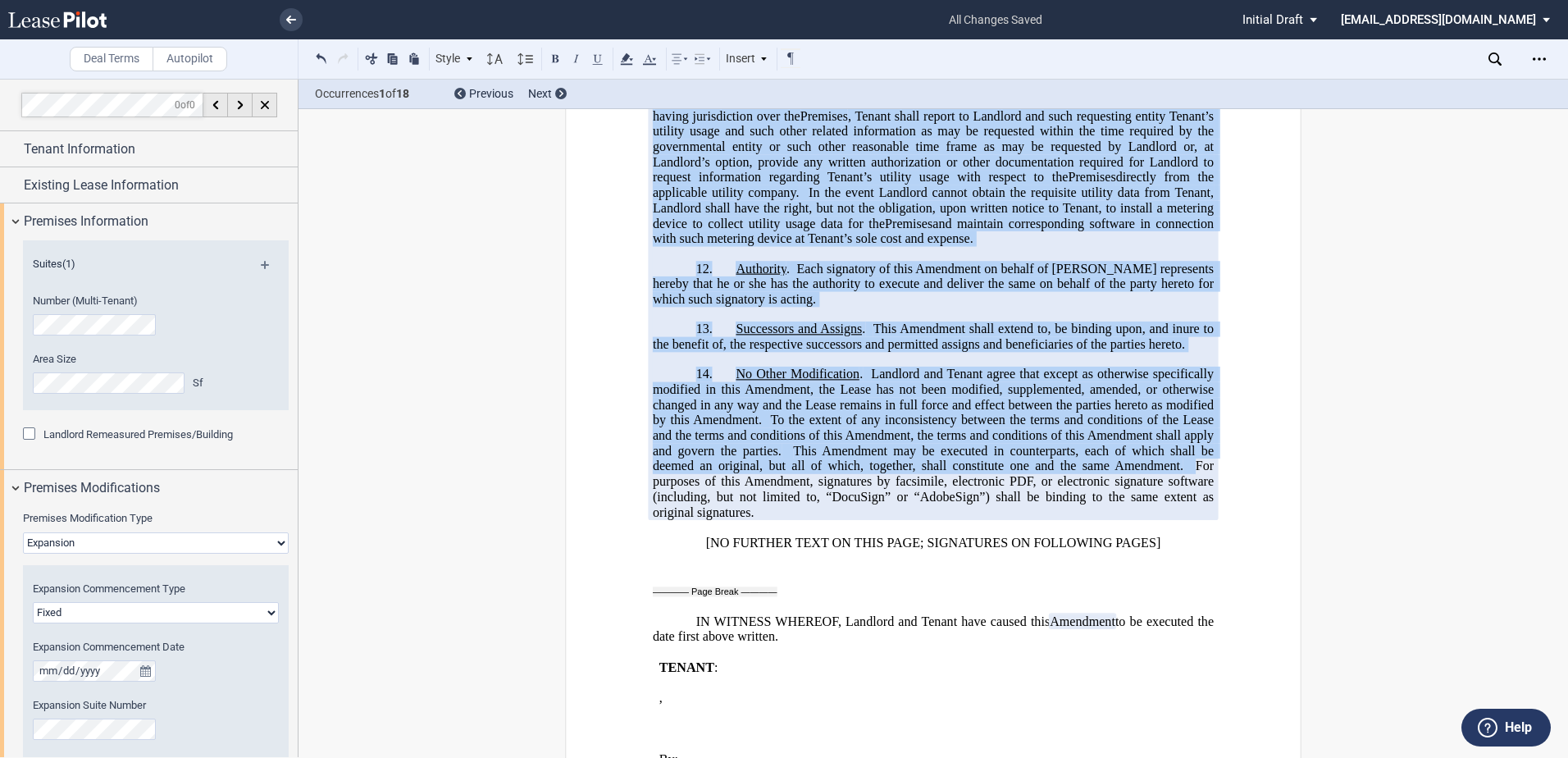
click at [111, 433] on span "Landlord Remeasured Premises/Building" at bounding box center [138, 434] width 189 height 13
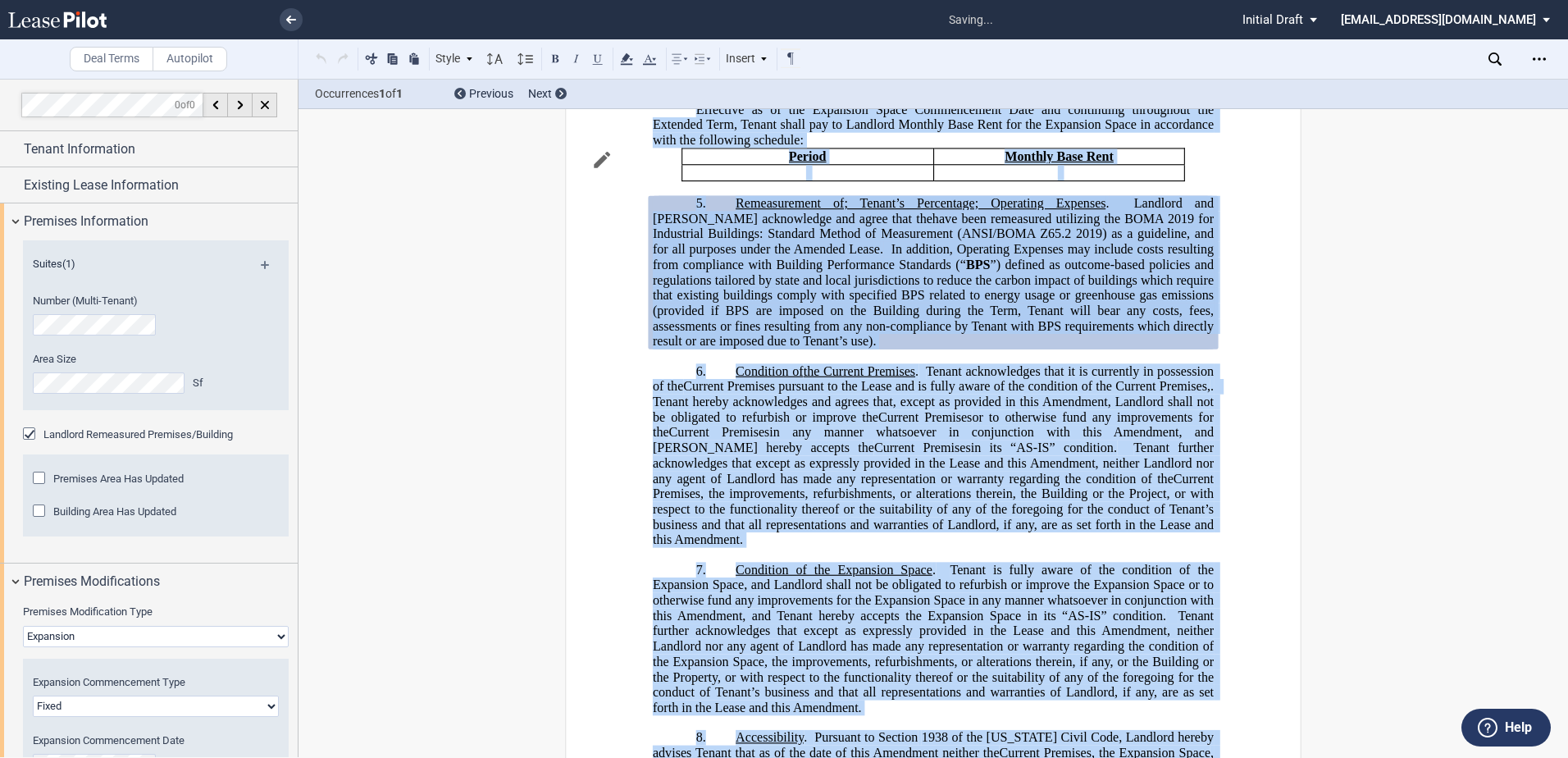
scroll to position [1057, 0]
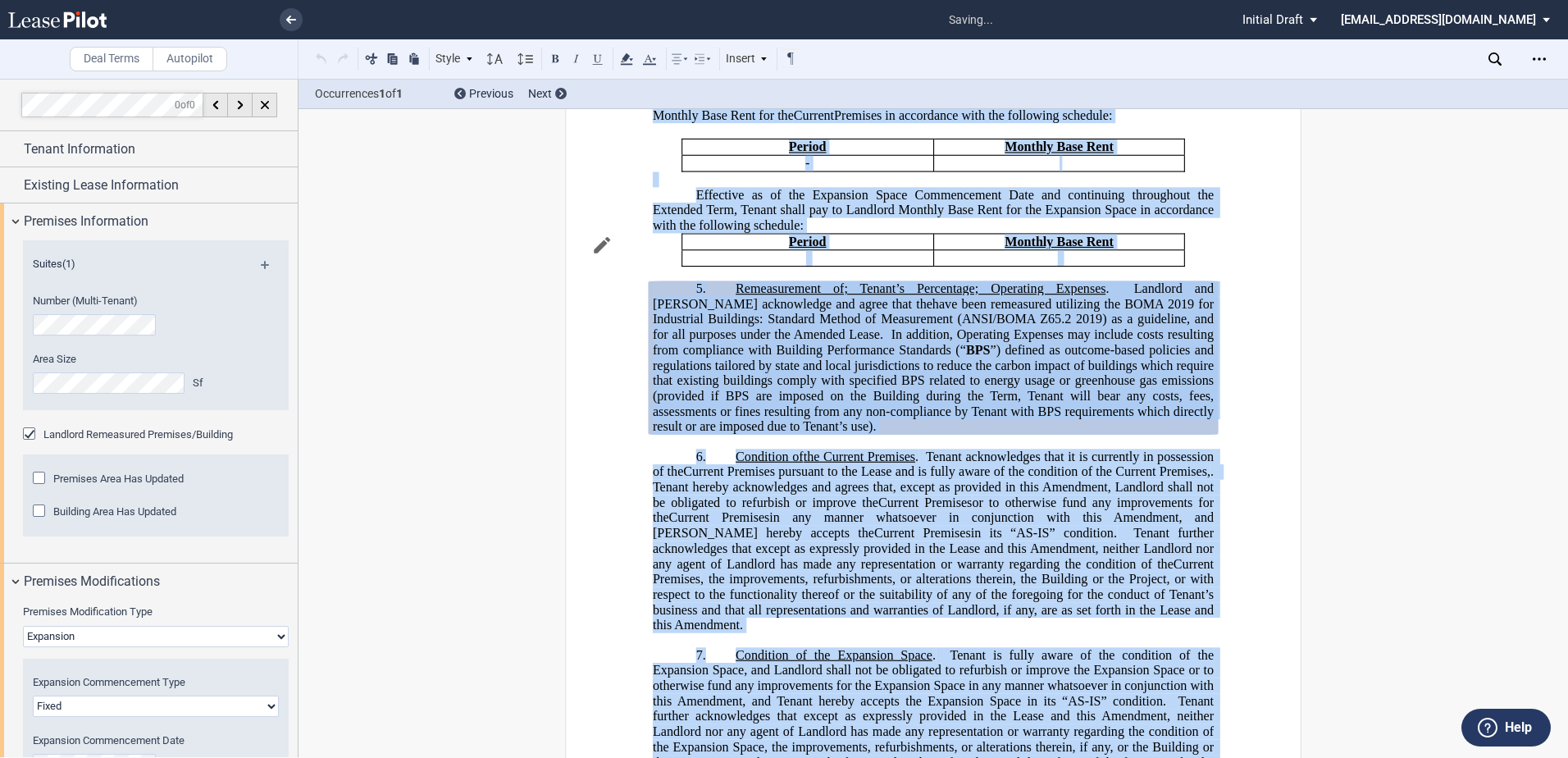
click at [89, 515] on span "Building Area Has Updated" at bounding box center [115, 511] width 123 height 13
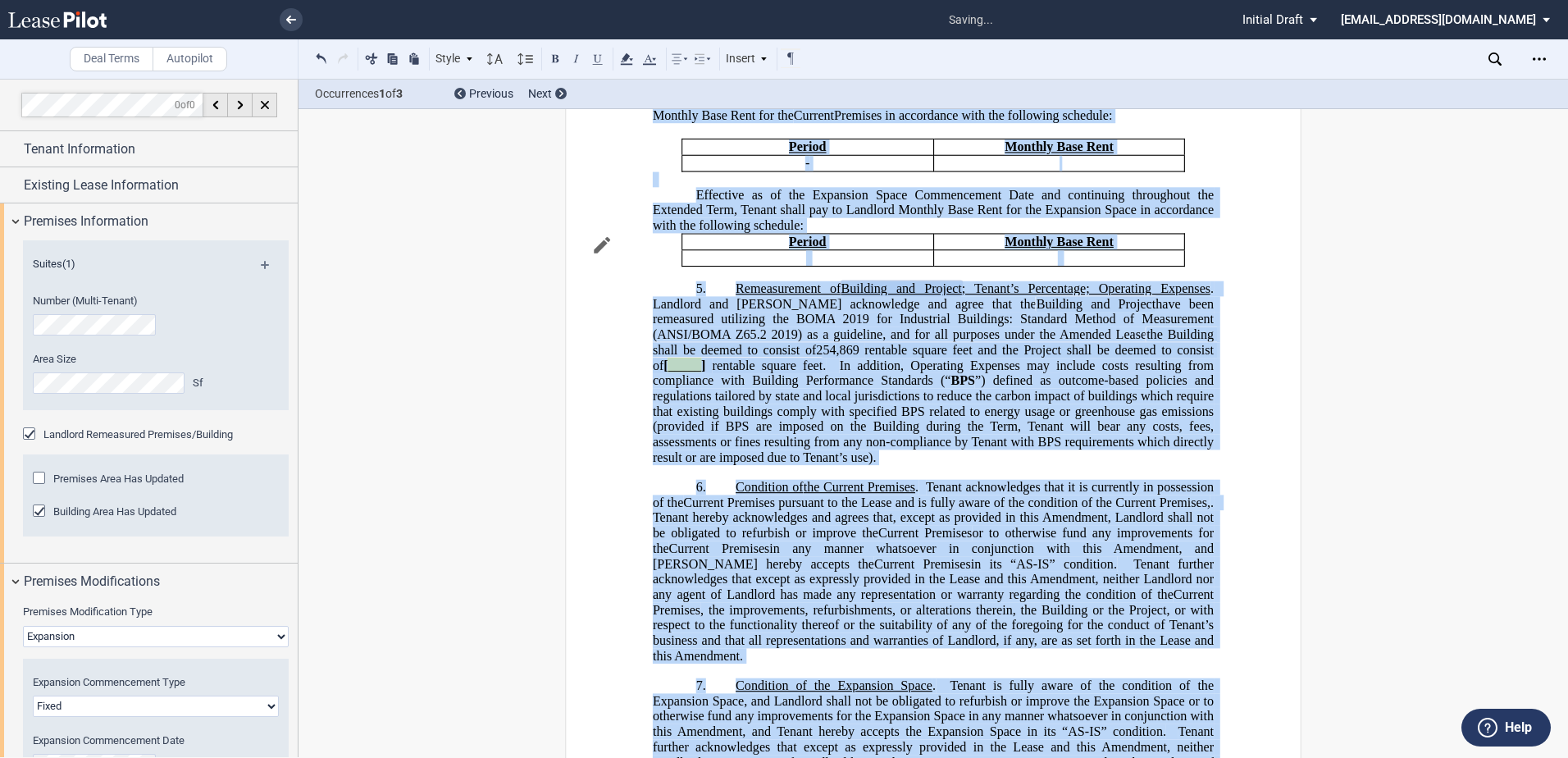
click at [436, 446] on div "﻿ ﻿ ﻿ ﻿ ﻿ AMENDMENT TO LEASE EXTENSION AND EXPANSION AND RELOCATION AND REDUCTI…" at bounding box center [933, 765] width 1270 height 3380
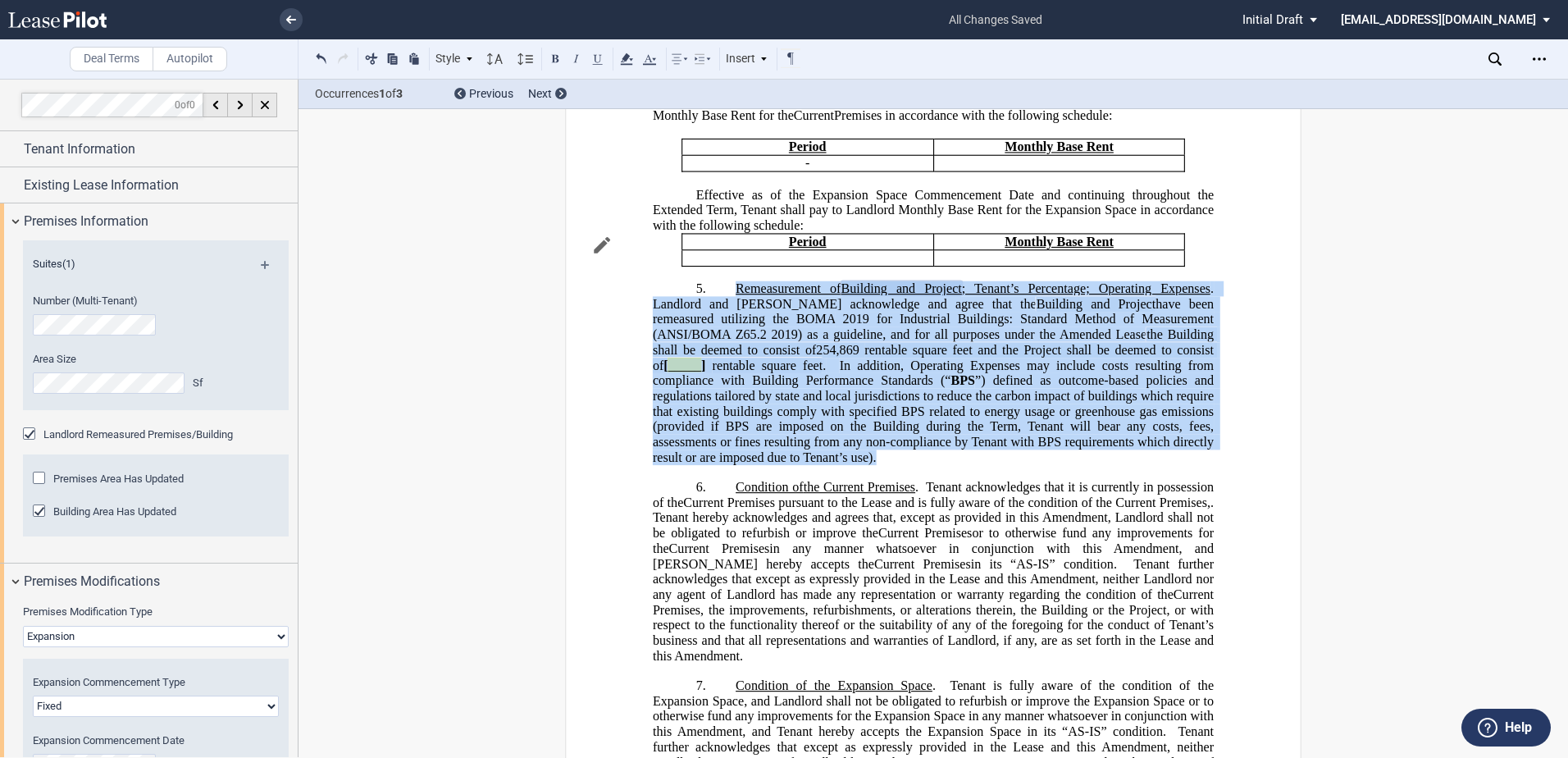
drag, startPoint x: 790, startPoint y: 329, endPoint x: 1206, endPoint y: 455, distance: 434.7
click at [1206, 455] on p "5. Remeasurement of Current Premises, Building and Project Current Premises Bui…" at bounding box center [934, 373] width 562 height 184
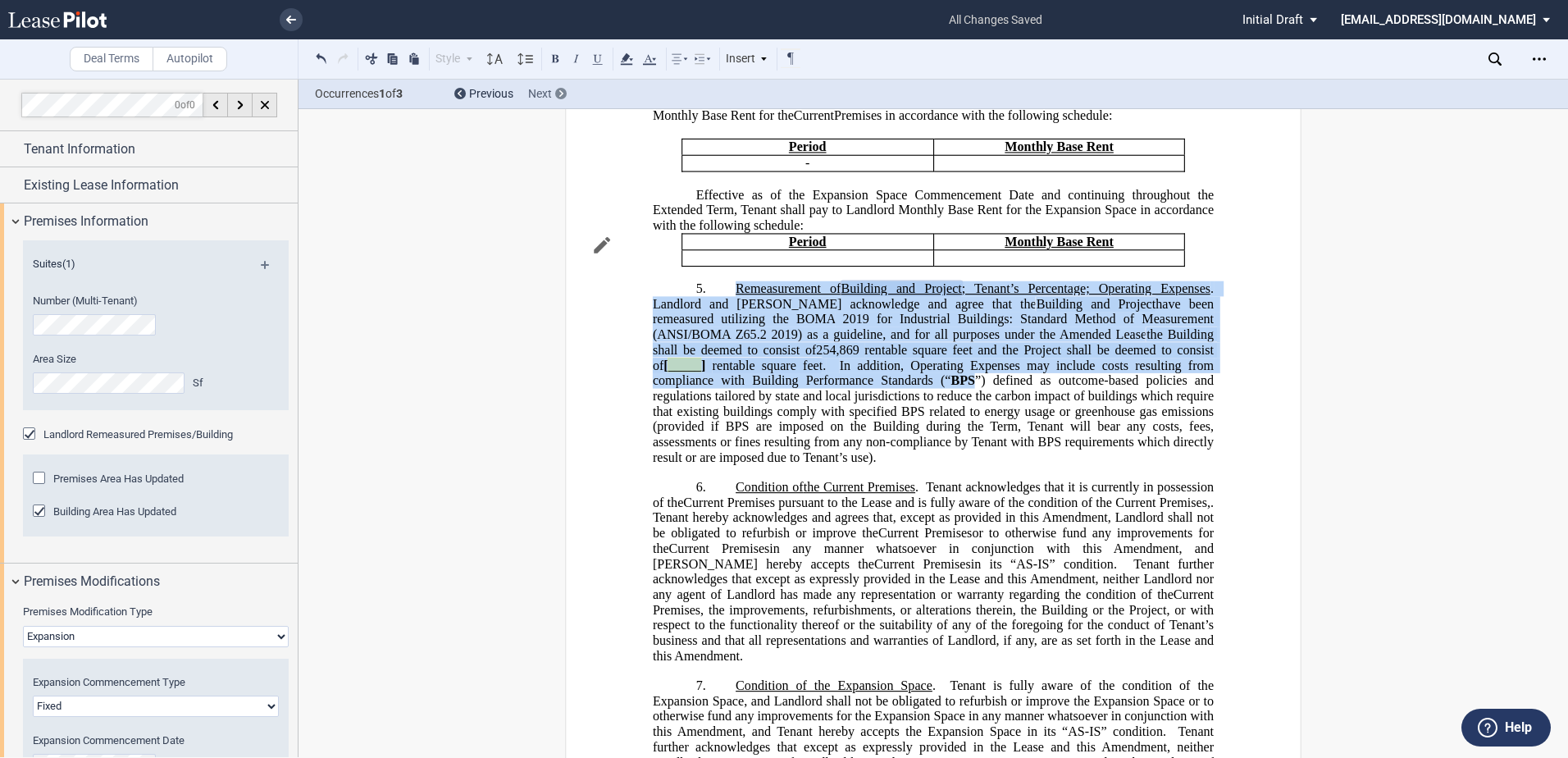
click at [561, 90] on icon at bounding box center [562, 93] width 4 height 7
click at [561, 89] on div at bounding box center [562, 93] width 12 height 12
click at [565, 91] on div at bounding box center [562, 93] width 12 height 12
click at [563, 91] on div at bounding box center [562, 93] width 12 height 12
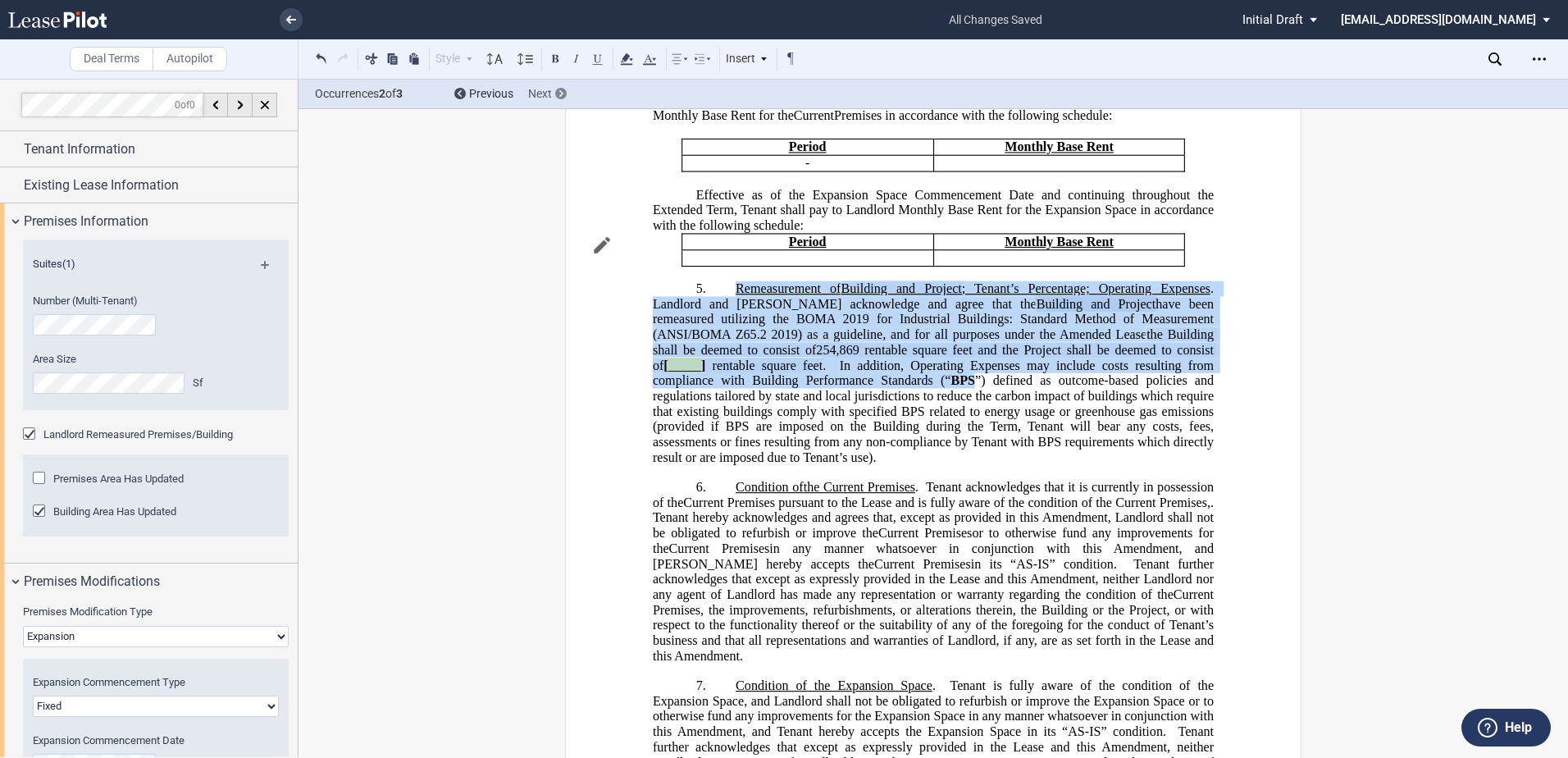
click at [563, 91] on div at bounding box center [562, 93] width 12 height 12
